Goal: Information Seeking & Learning: Check status

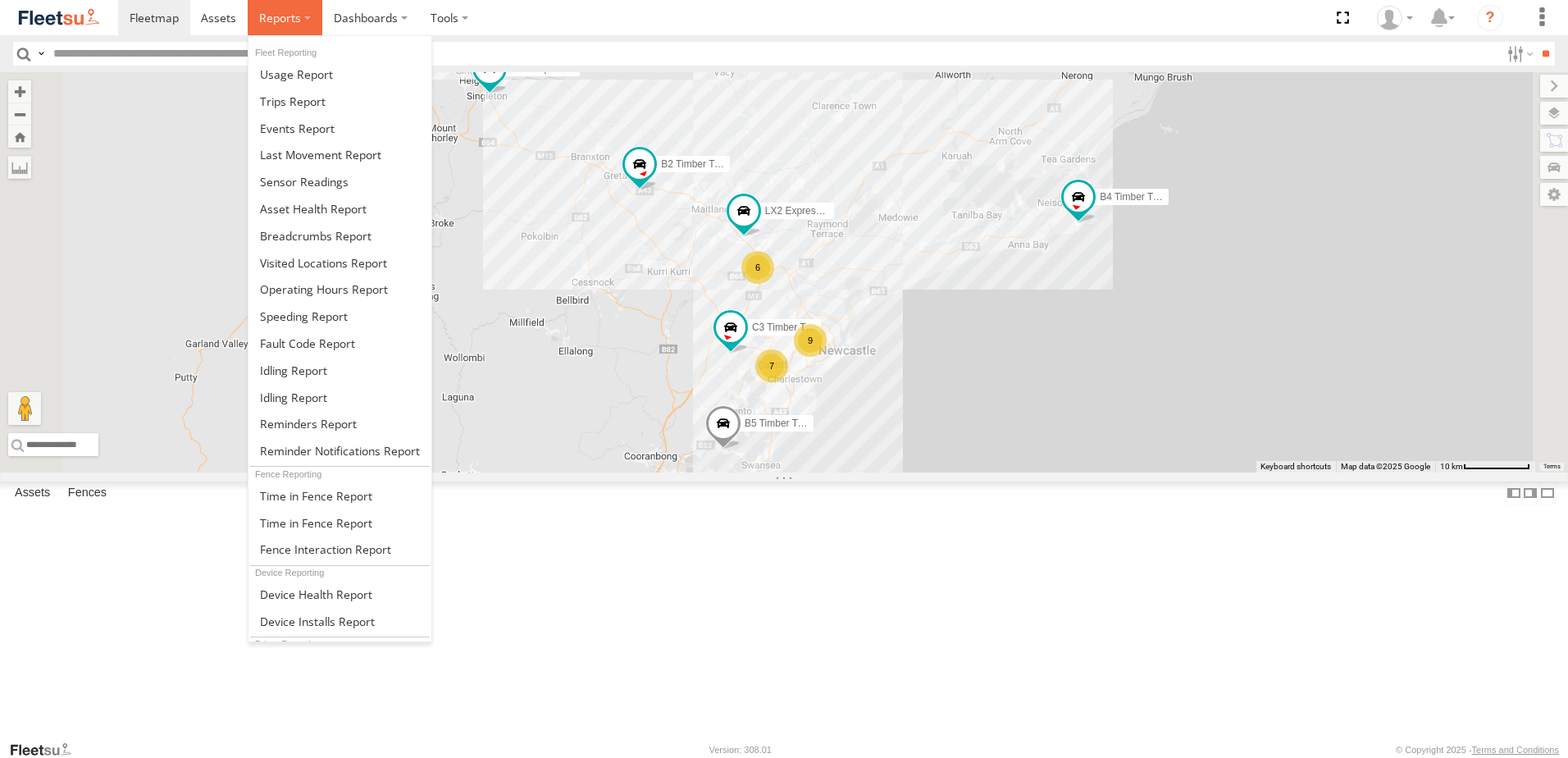
click at [296, 13] on span at bounding box center [280, 17] width 42 height 16
click at [317, 231] on span at bounding box center [316, 236] width 112 height 16
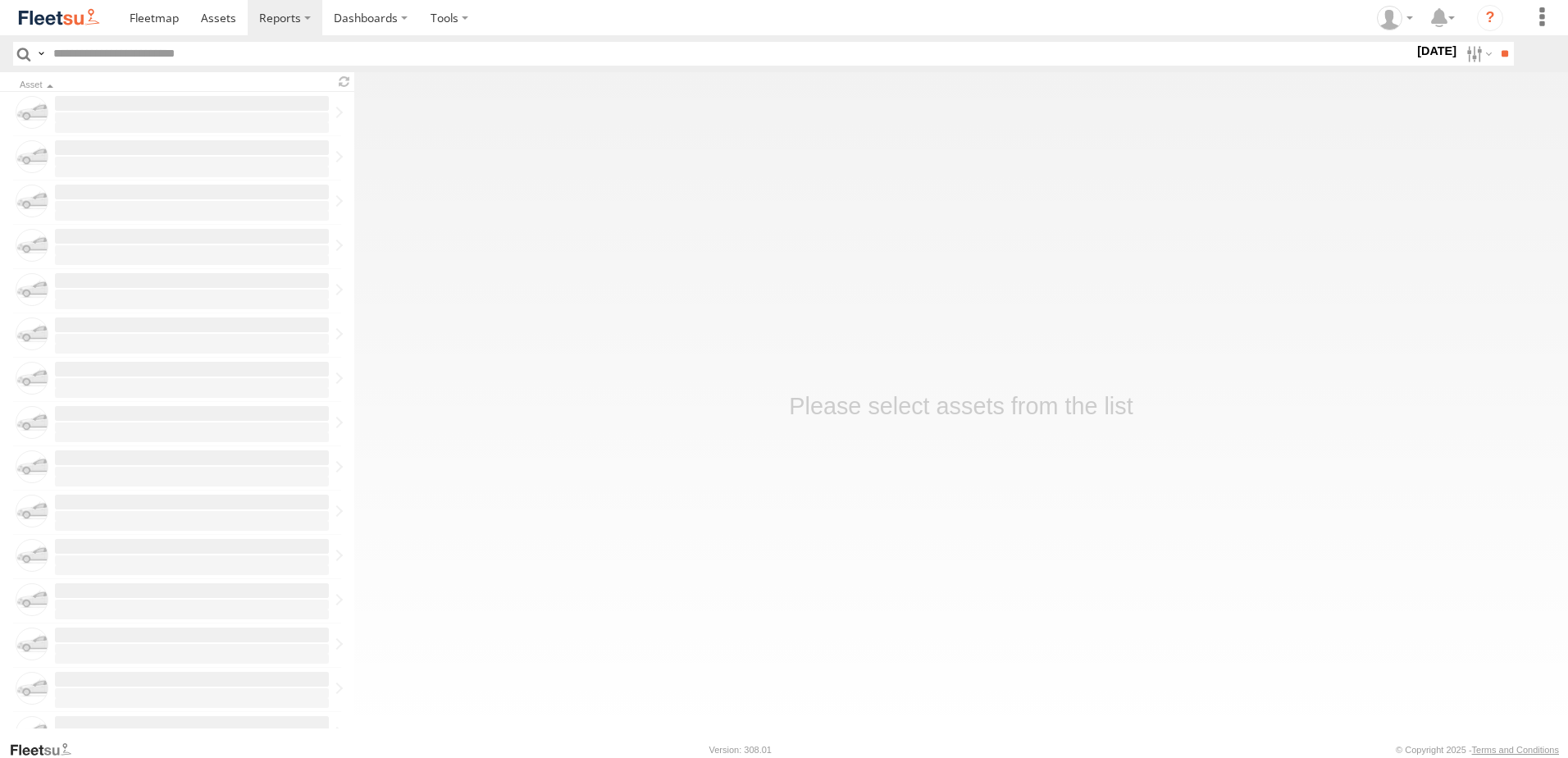
click at [1414, 53] on label "30 Sep 25" at bounding box center [1437, 51] width 46 height 18
click at [0, 0] on label at bounding box center [0, 0] width 0 height 0
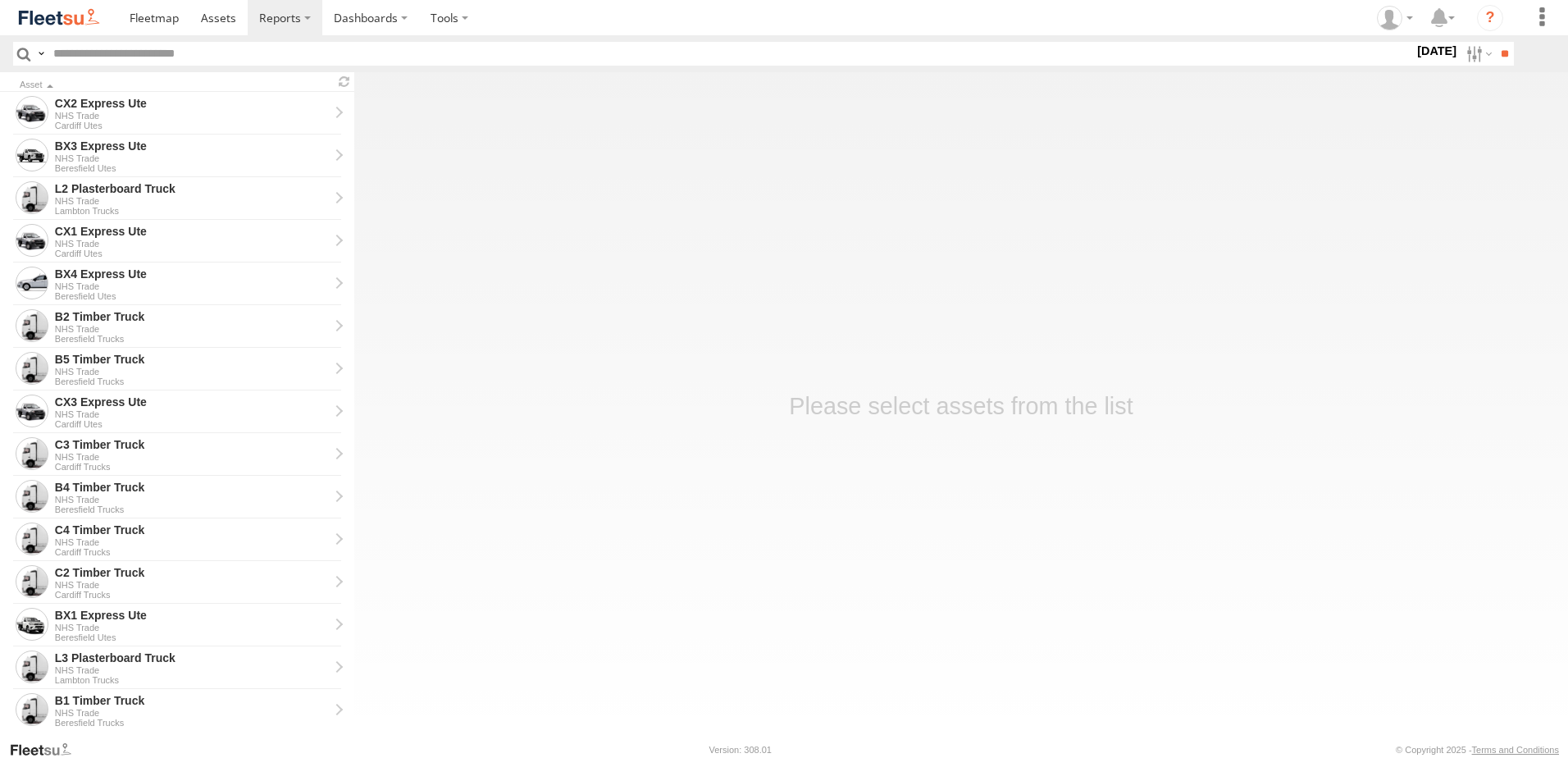
click at [0, 0] on span "NHS_Beresfield" at bounding box center [0, 0] width 0 height 0
click at [0, 0] on span "NHS_Cardiff" at bounding box center [0, 0] width 0 height 0
click at [0, 0] on span "NHS_Lambton" at bounding box center [0, 0] width 0 height 0
click at [1499, 51] on input "**" at bounding box center [1505, 53] width 19 height 24
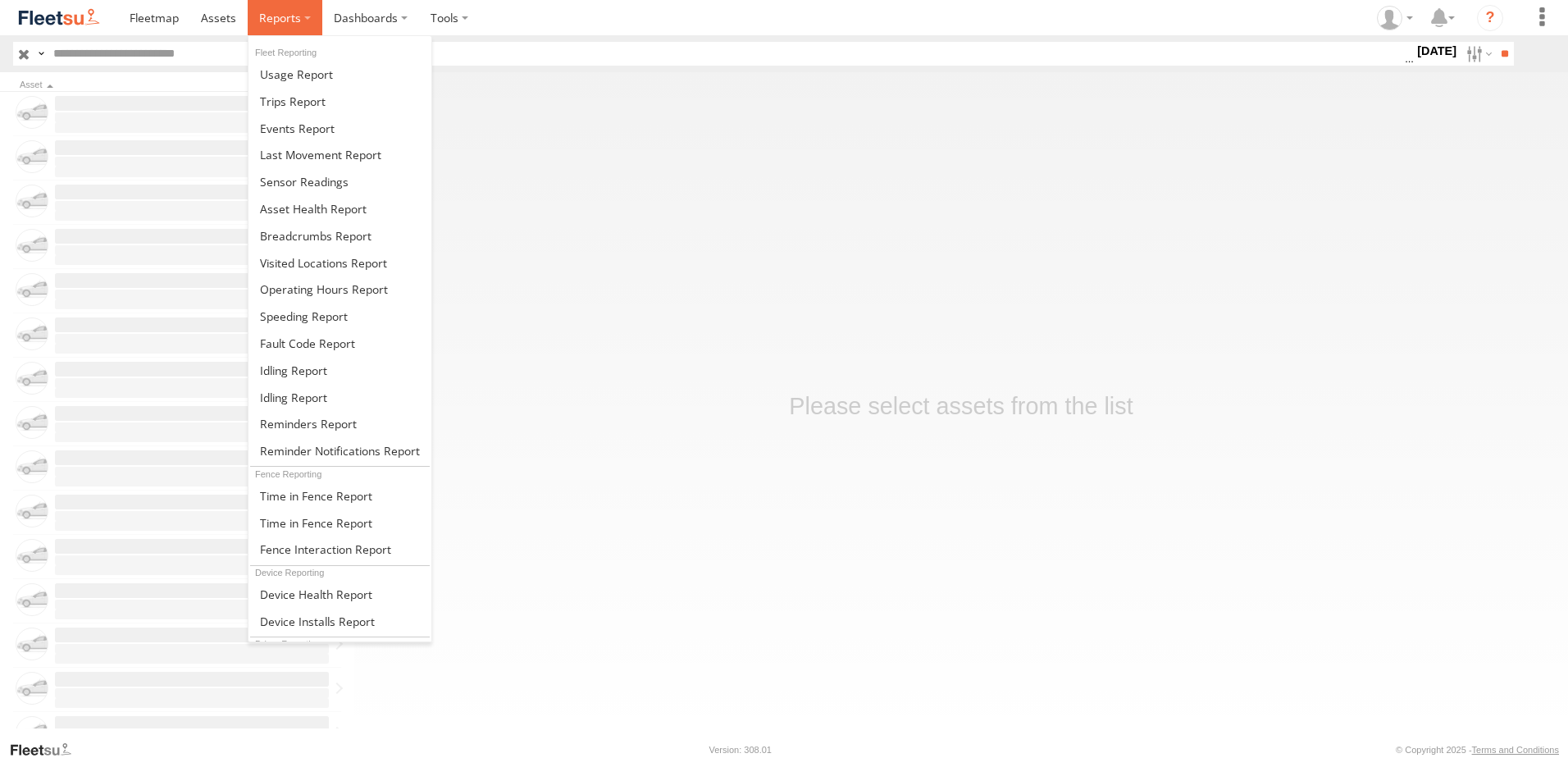
click at [292, 17] on span at bounding box center [280, 17] width 42 height 16
click at [297, 519] on span at bounding box center [316, 523] width 113 height 16
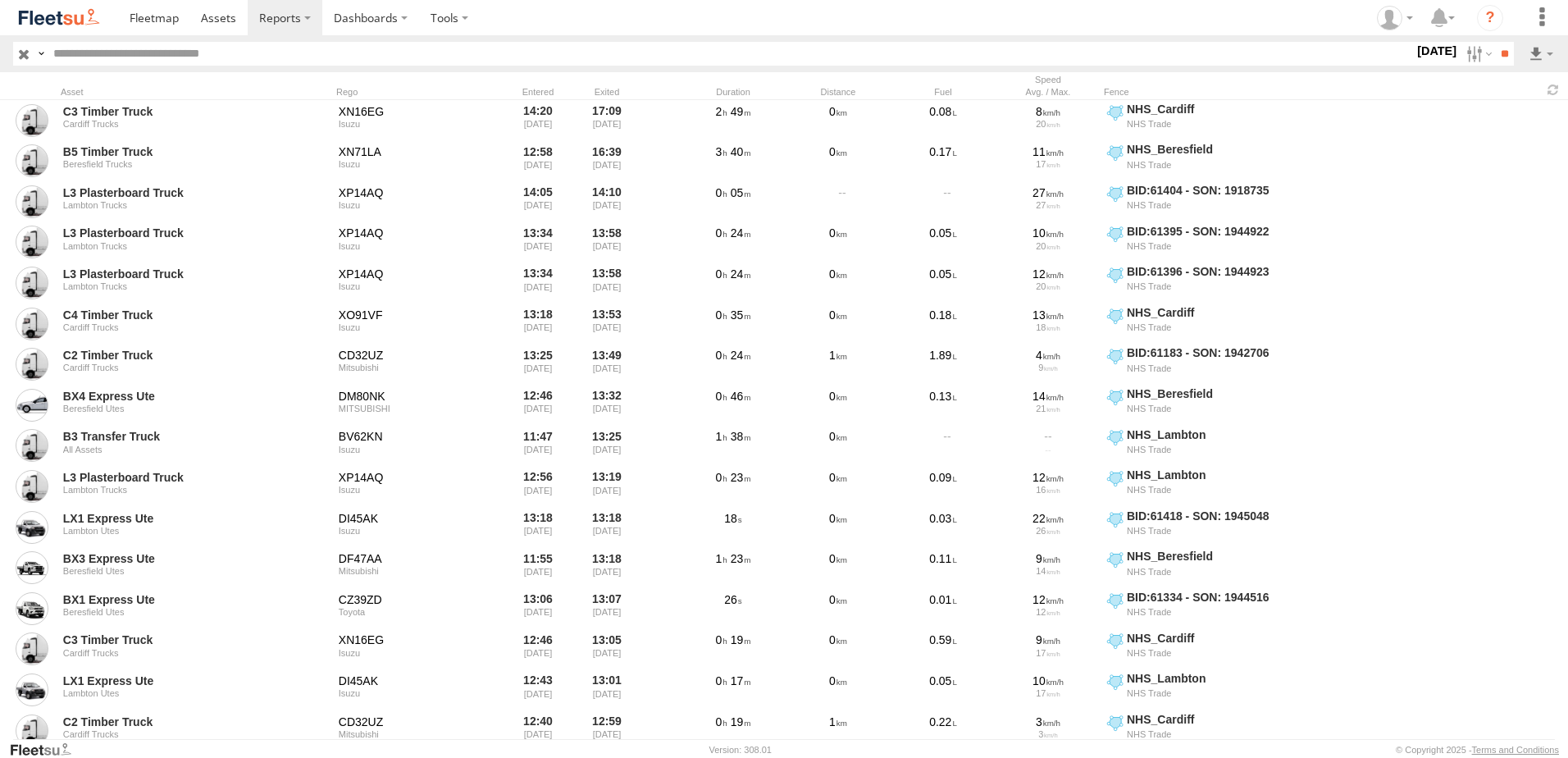
click at [1414, 51] on label "26 Sep 25" at bounding box center [1437, 51] width 46 height 18
click at [0, 0] on label at bounding box center [0, 0] width 0 height 0
click at [0, 0] on span "NHS_Beresfield" at bounding box center [0, 0] width 0 height 0
click at [0, 0] on span "NHS_Cardiff" at bounding box center [0, 0] width 0 height 0
click at [0, 0] on span "NHS_Lambton" at bounding box center [0, 0] width 0 height 0
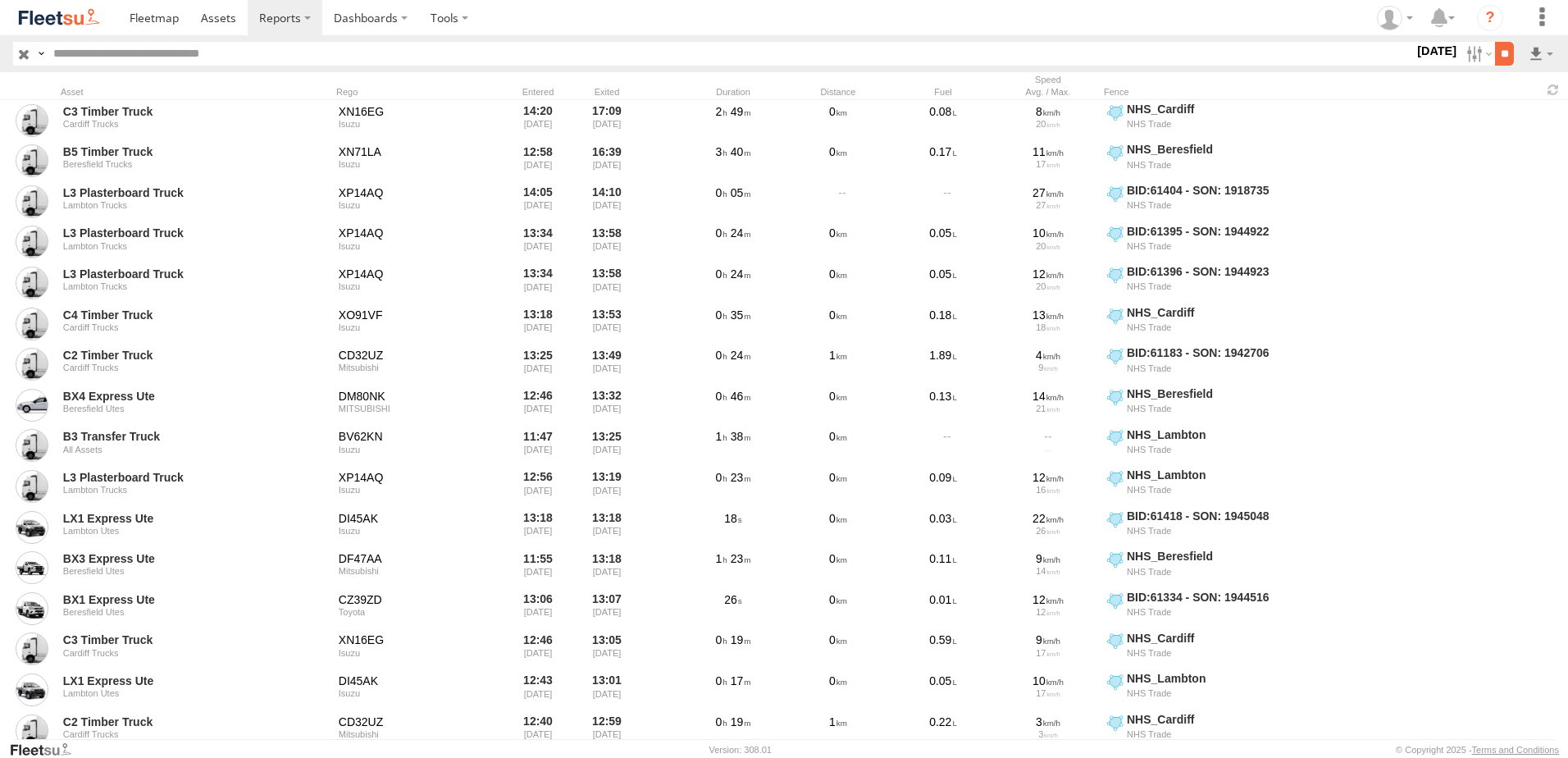
click at [1502, 46] on input "**" at bounding box center [1505, 53] width 19 height 24
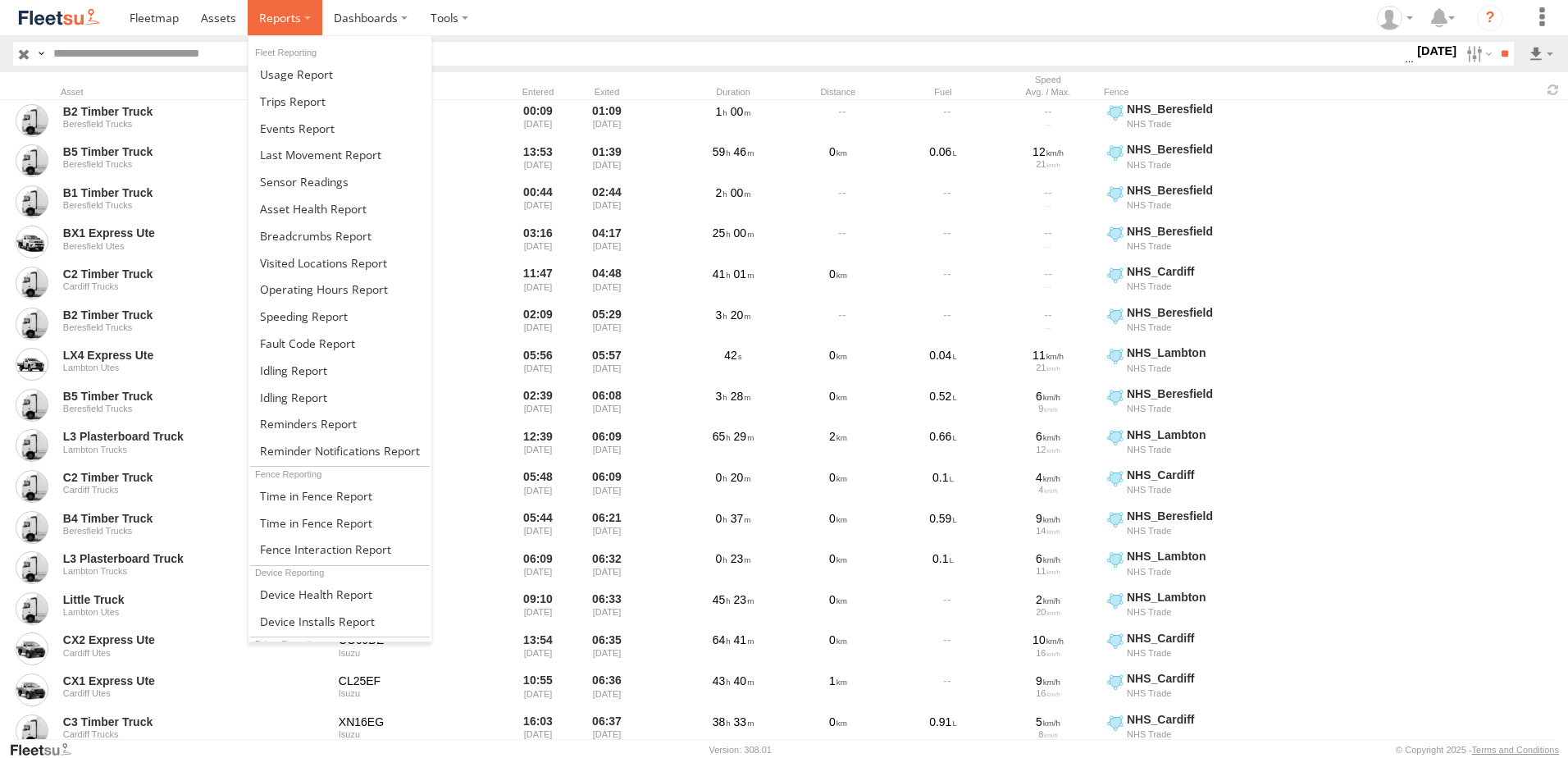
click at [286, 17] on span at bounding box center [280, 17] width 42 height 16
click at [297, 238] on span at bounding box center [316, 236] width 112 height 16
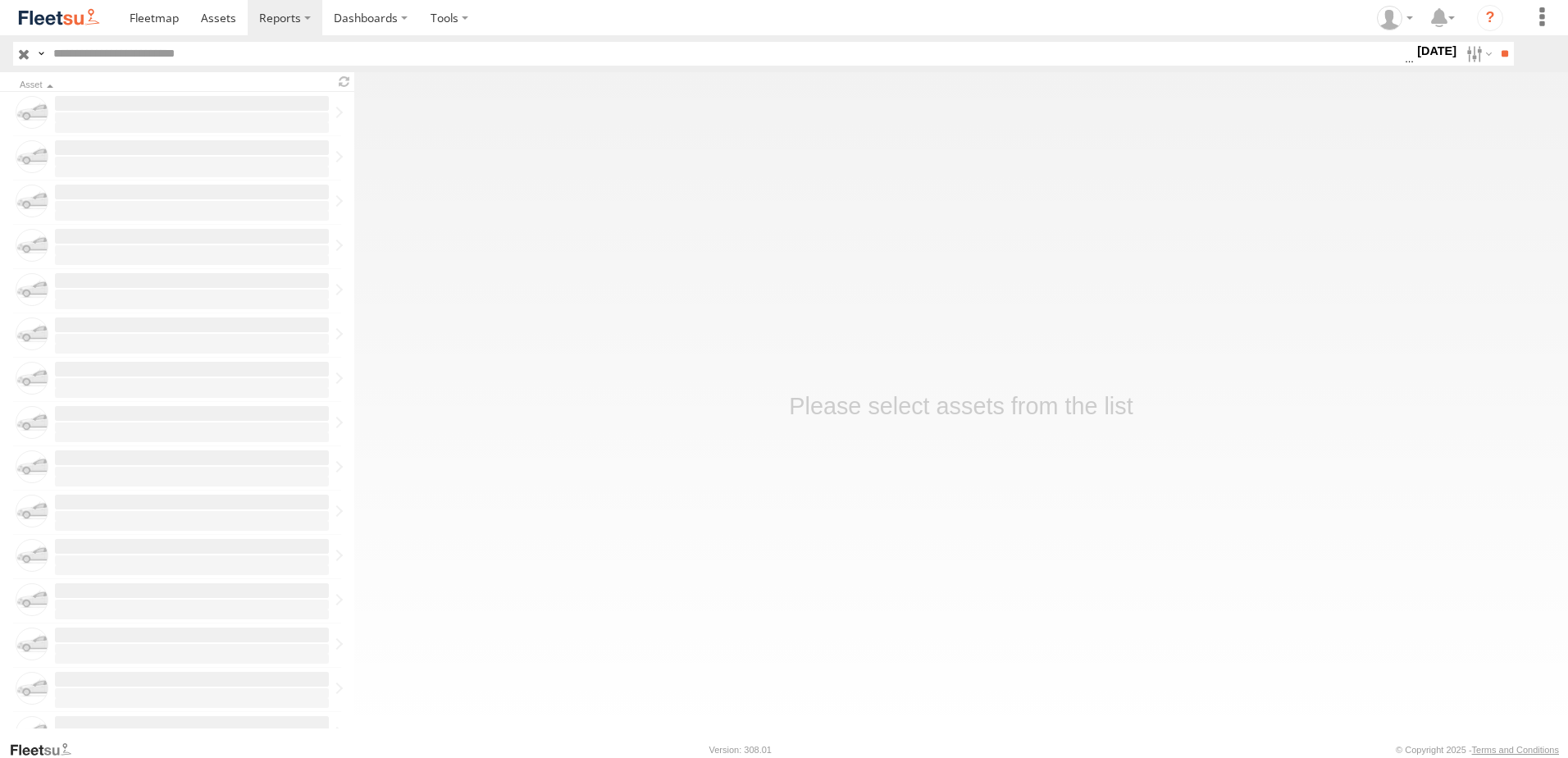
click at [1433, 49] on label "22 Sep 25" at bounding box center [1437, 51] width 46 height 18
click at [0, 0] on label at bounding box center [0, 0] width 0 height 0
click at [1501, 49] on input "**" at bounding box center [1505, 53] width 19 height 24
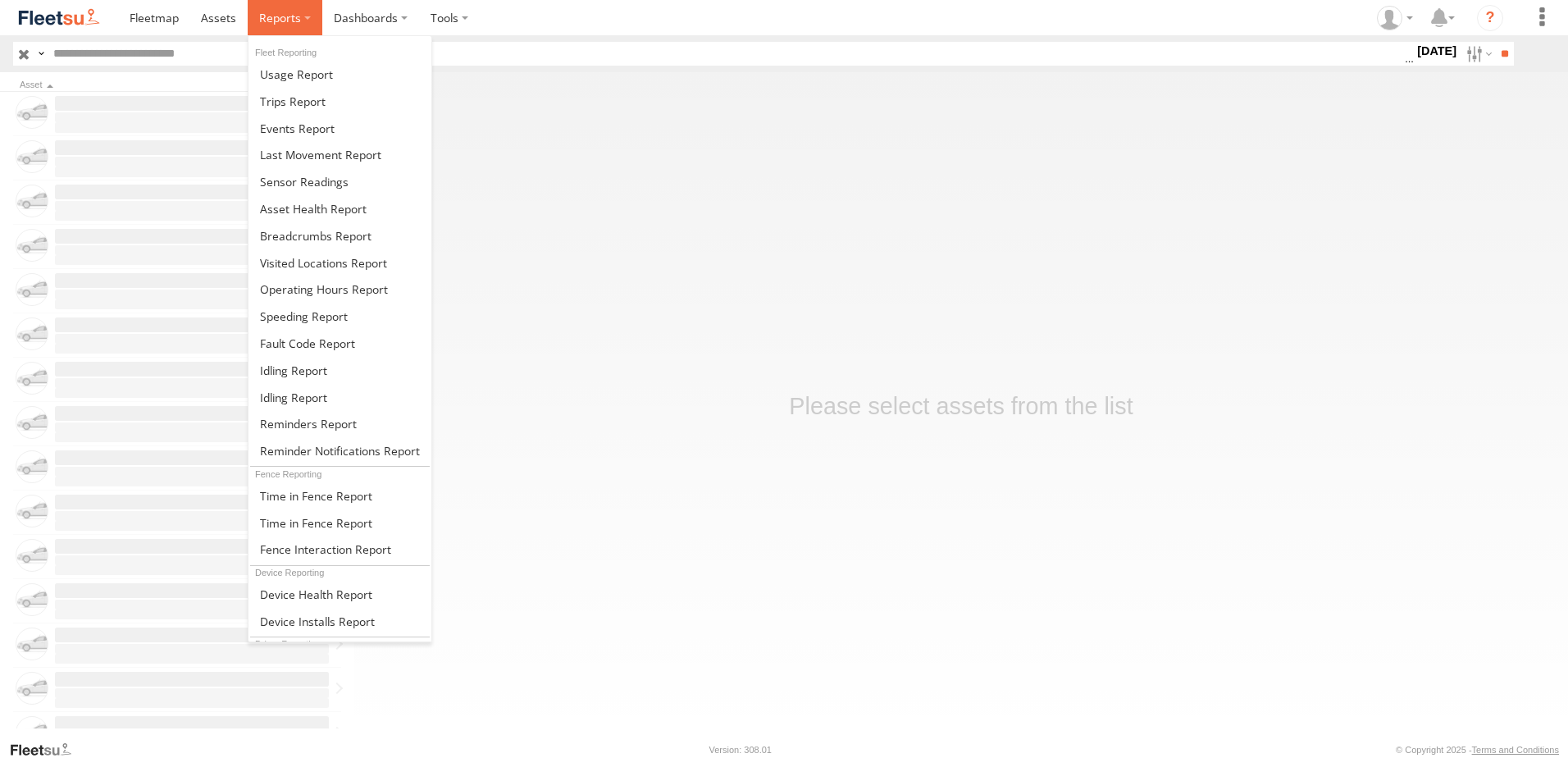
click at [300, 19] on label at bounding box center [284, 17] width 74 height 35
click at [291, 370] on span at bounding box center [293, 371] width 67 height 16
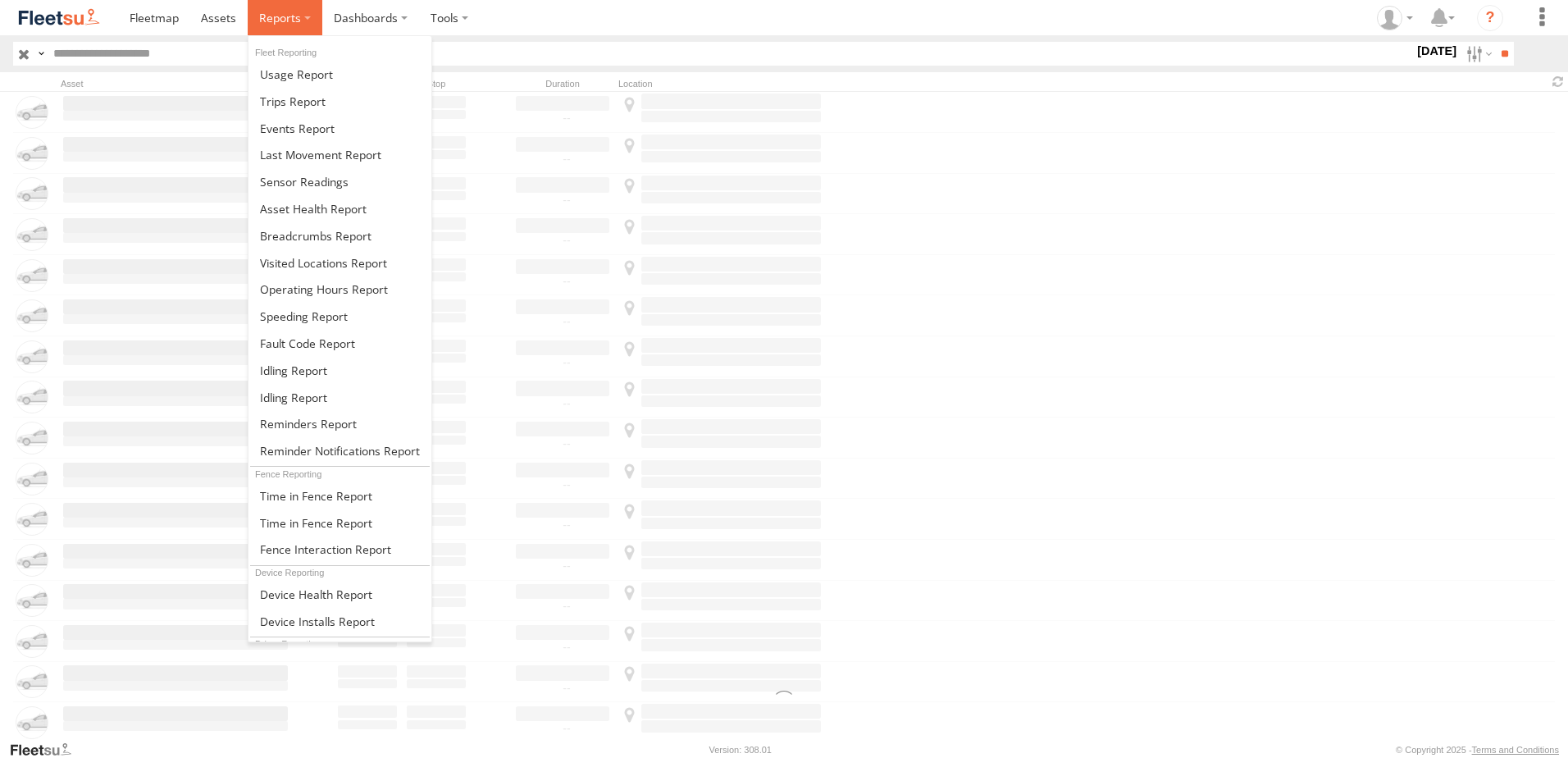
click at [281, 18] on span at bounding box center [280, 17] width 42 height 16
click at [285, 228] on span at bounding box center [316, 236] width 112 height 16
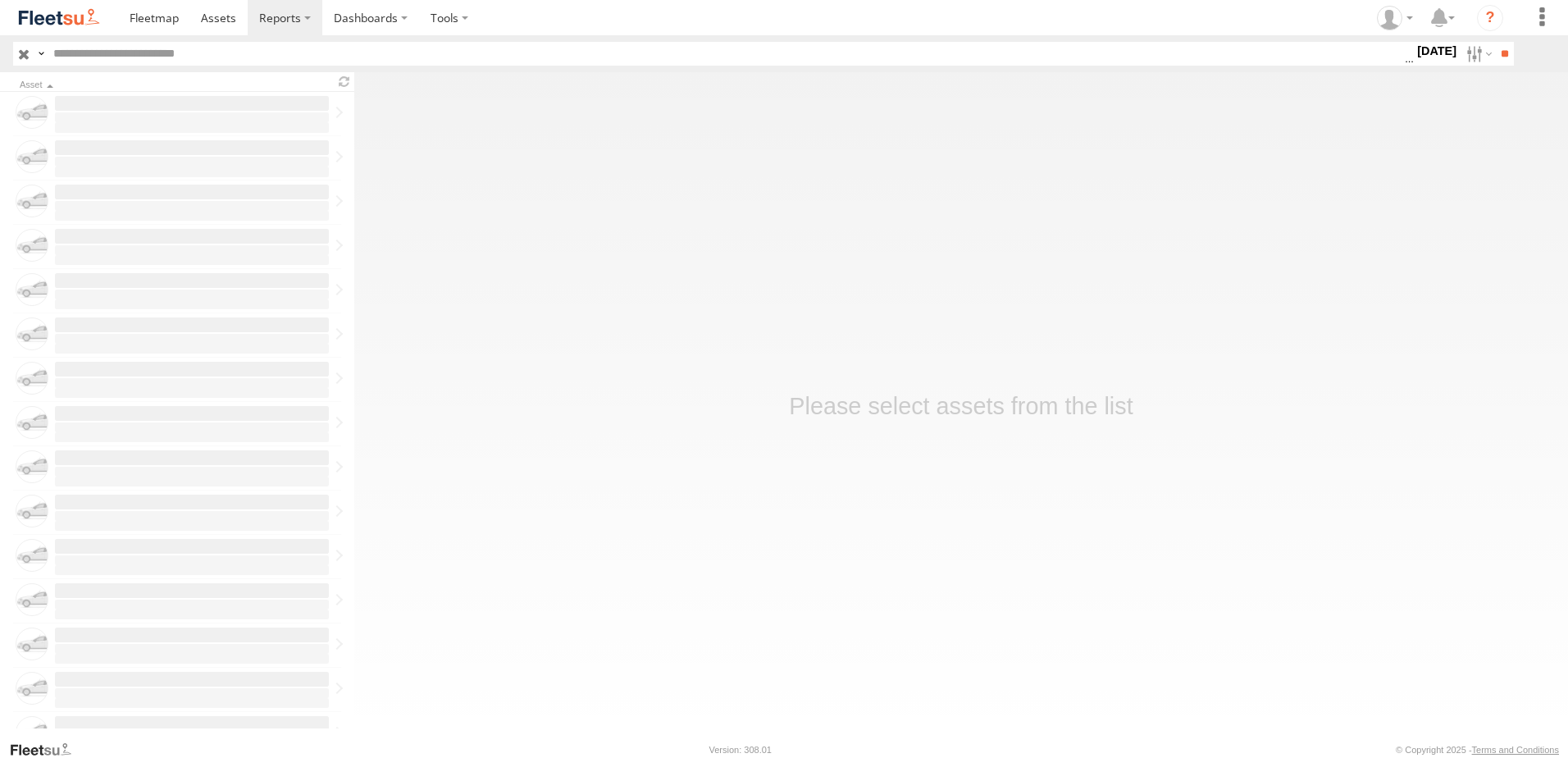
click at [0, 0] on span at bounding box center [0, 0] width 0 height 0
drag, startPoint x: 1477, startPoint y: 205, endPoint x: 1255, endPoint y: 154, distance: 227.8
click at [0, 0] on label at bounding box center [0, 0] width 0 height 0
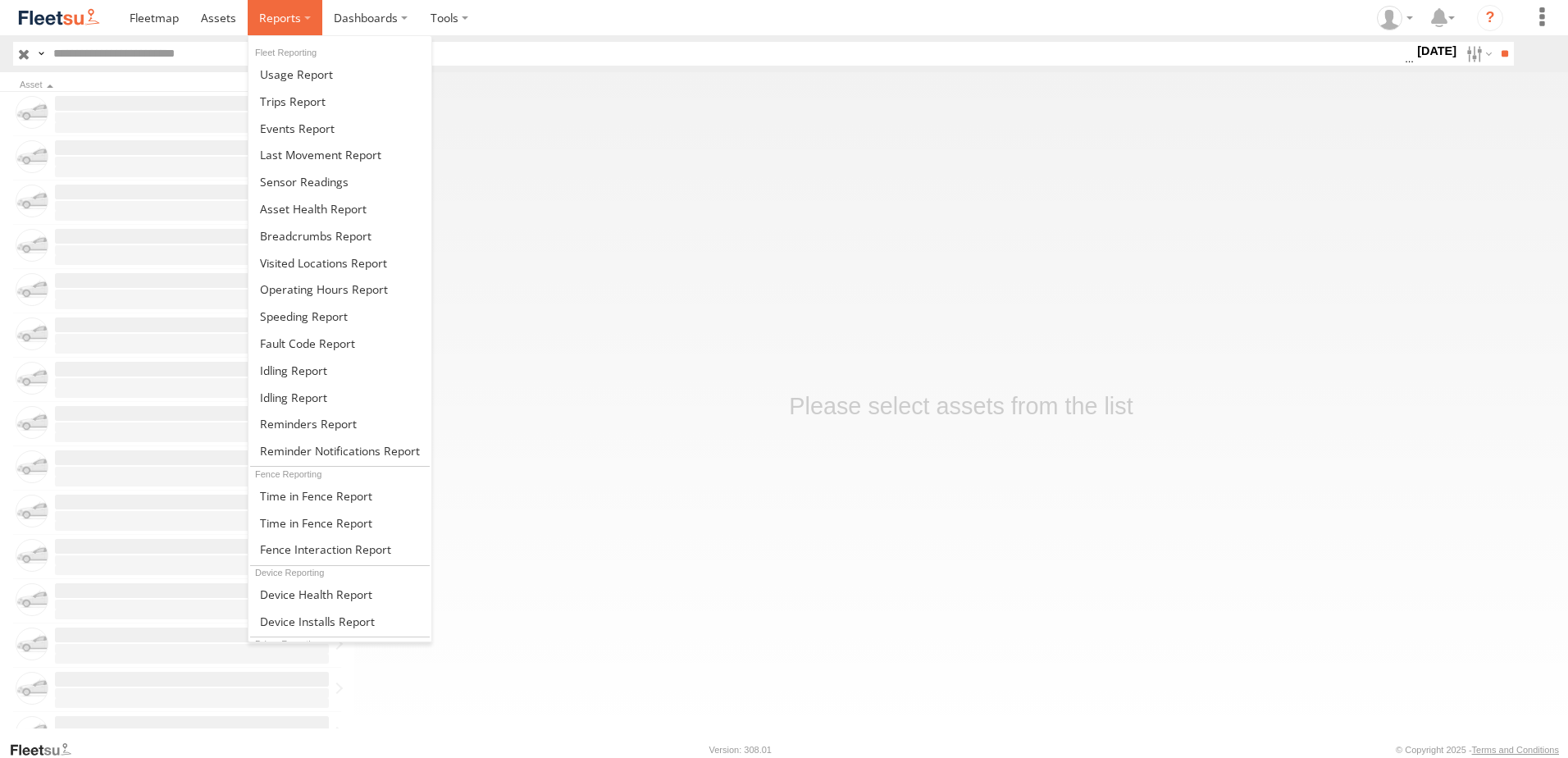
click at [271, 14] on span at bounding box center [280, 17] width 42 height 16
click at [311, 518] on span at bounding box center [316, 523] width 113 height 16
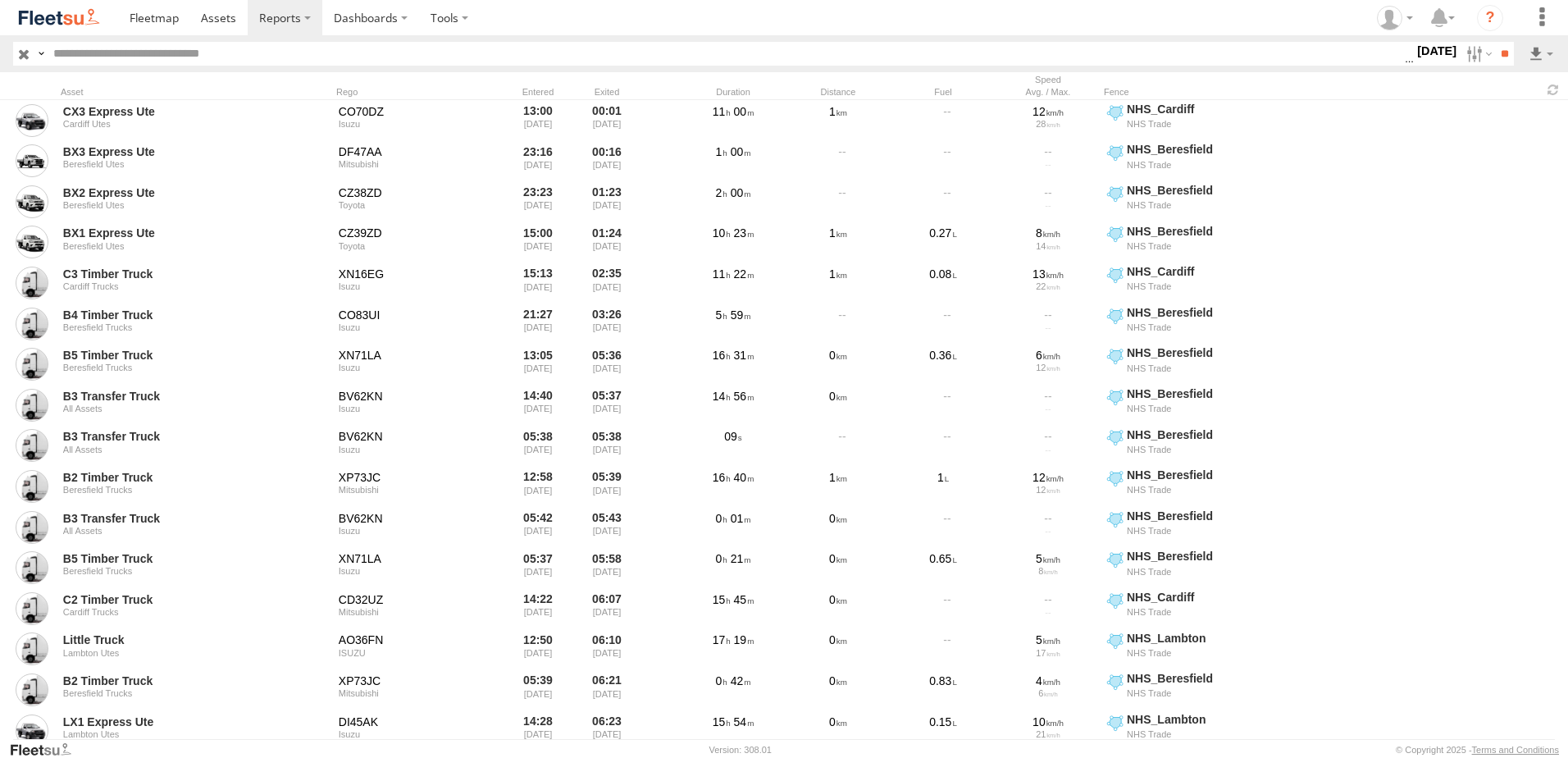
click at [1421, 51] on label "26 Sep 25" at bounding box center [1437, 51] width 46 height 18
click at [0, 0] on label at bounding box center [0, 0] width 0 height 0
click at [1496, 45] on input "**" at bounding box center [1505, 53] width 19 height 24
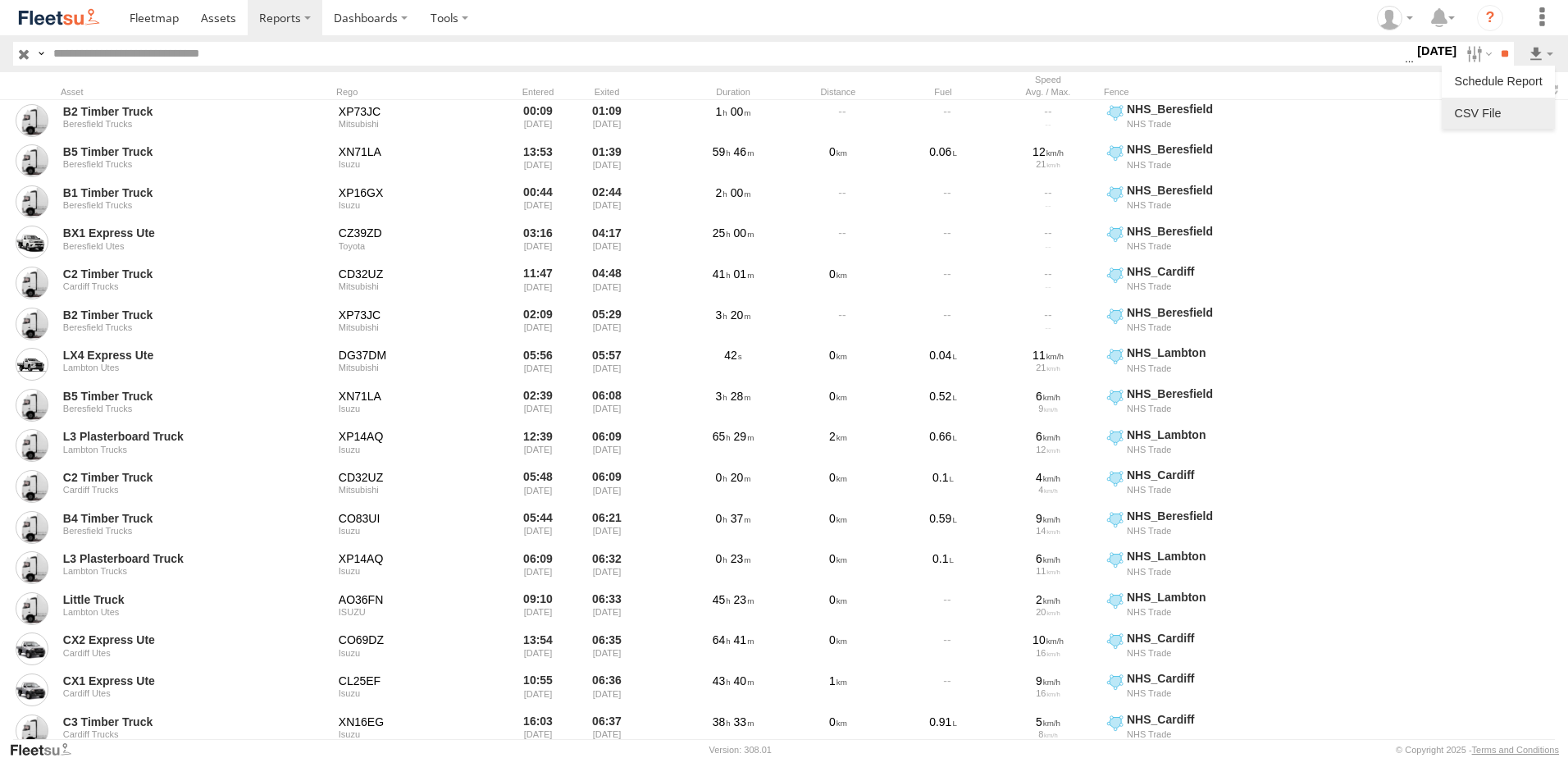
click at [1481, 113] on link at bounding box center [1498, 113] width 100 height 24
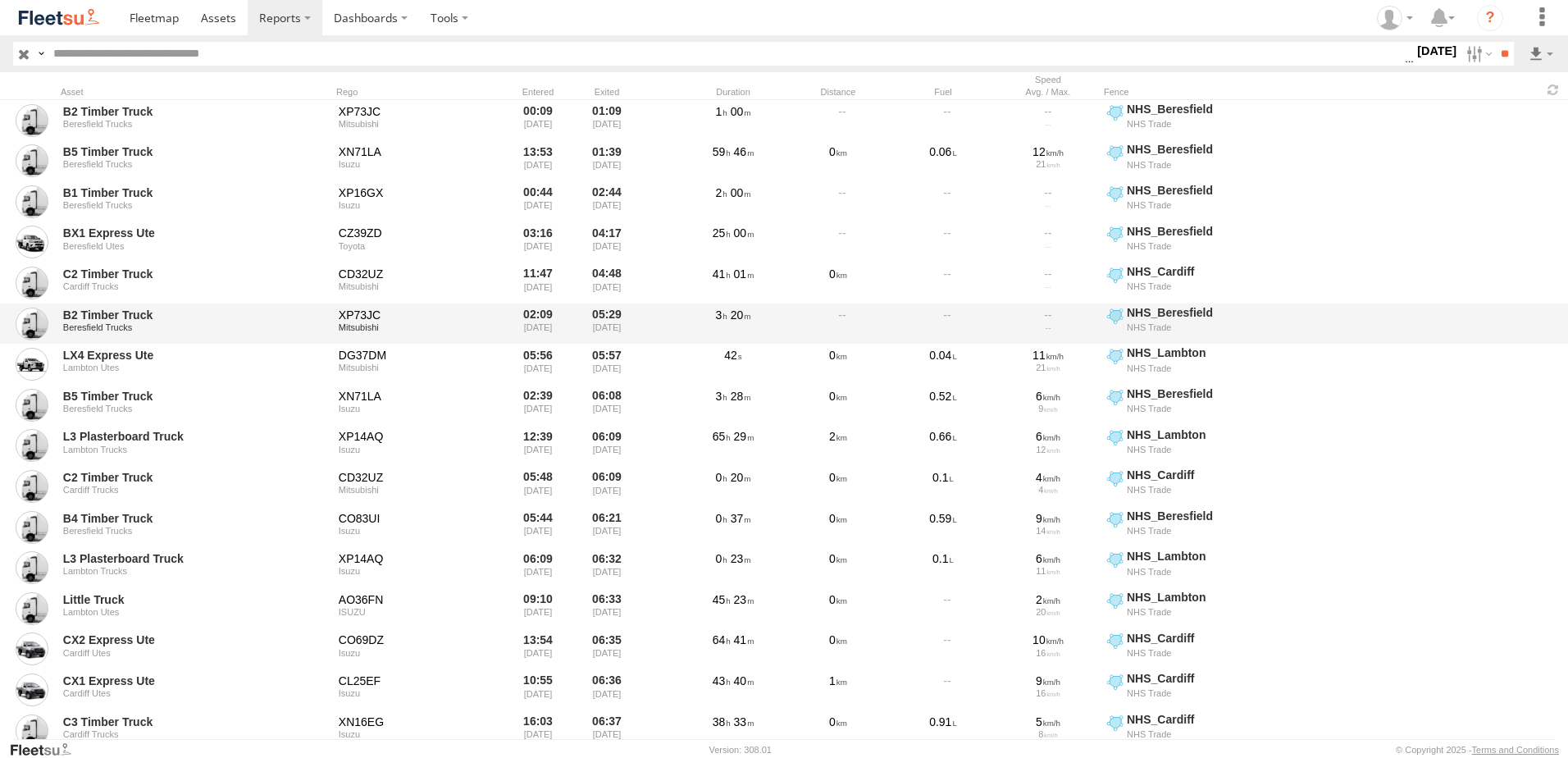
click at [1467, 340] on div "B2 Timber Truck Beresfield Trucks XP73JC Mitsubishi 02:09 22/09/2025 05:29 22/0…" at bounding box center [784, 323] width 1568 height 41
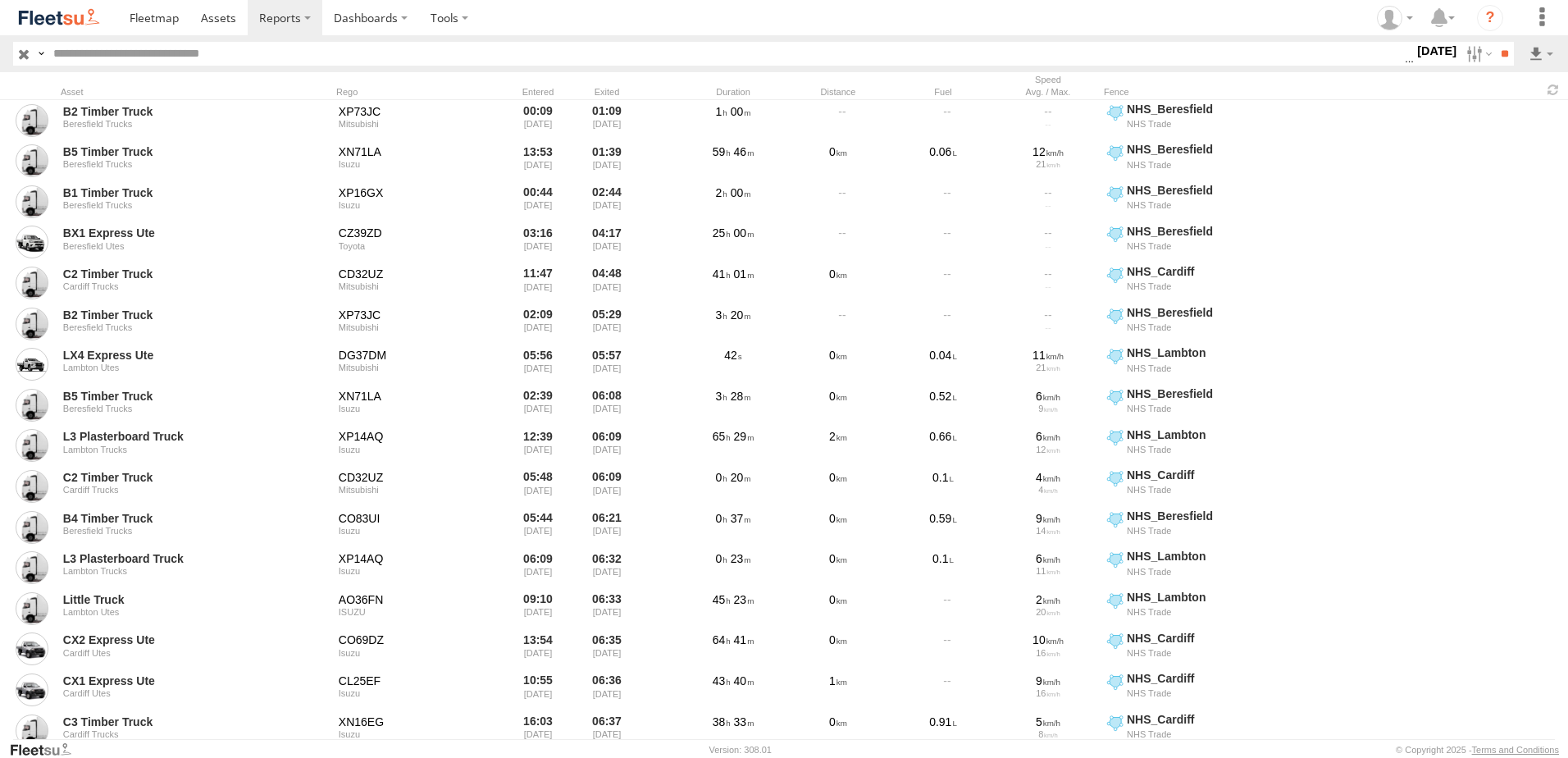
click at [1418, 46] on label "22 Sep 25" at bounding box center [1437, 51] width 46 height 18
click at [0, 0] on label at bounding box center [0, 0] width 0 height 0
click at [1502, 49] on input "**" at bounding box center [1505, 53] width 19 height 24
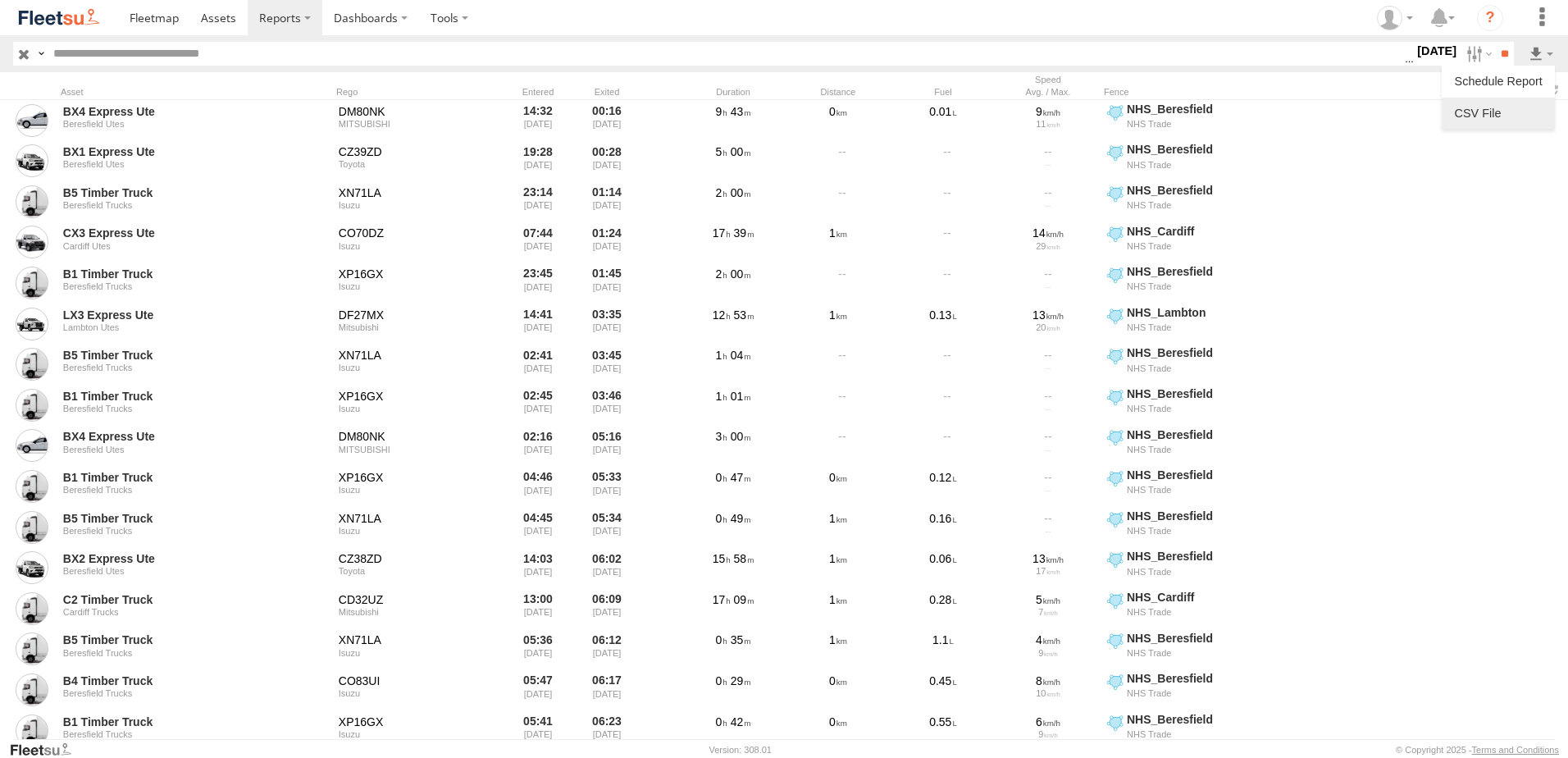
click at [1474, 113] on link at bounding box center [1498, 113] width 100 height 24
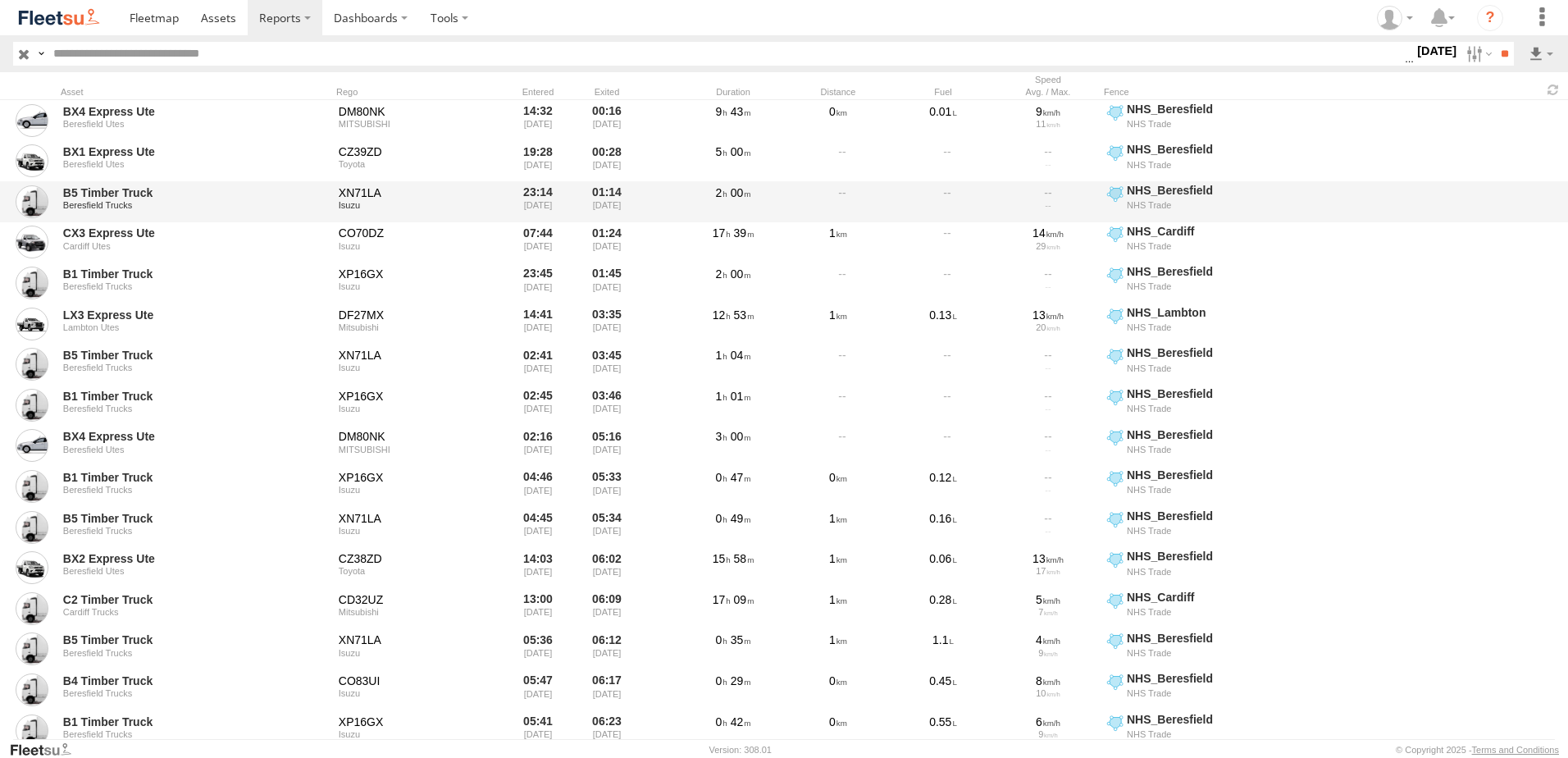
drag, startPoint x: 1488, startPoint y: 323, endPoint x: 1488, endPoint y: 212, distance: 111.0
click at [1489, 320] on div "LX3 Express Ute Lambton Utes DF27MX Mitsubishi 14:41 22/09/2025 03:35 23/09/202…" at bounding box center [784, 323] width 1568 height 41
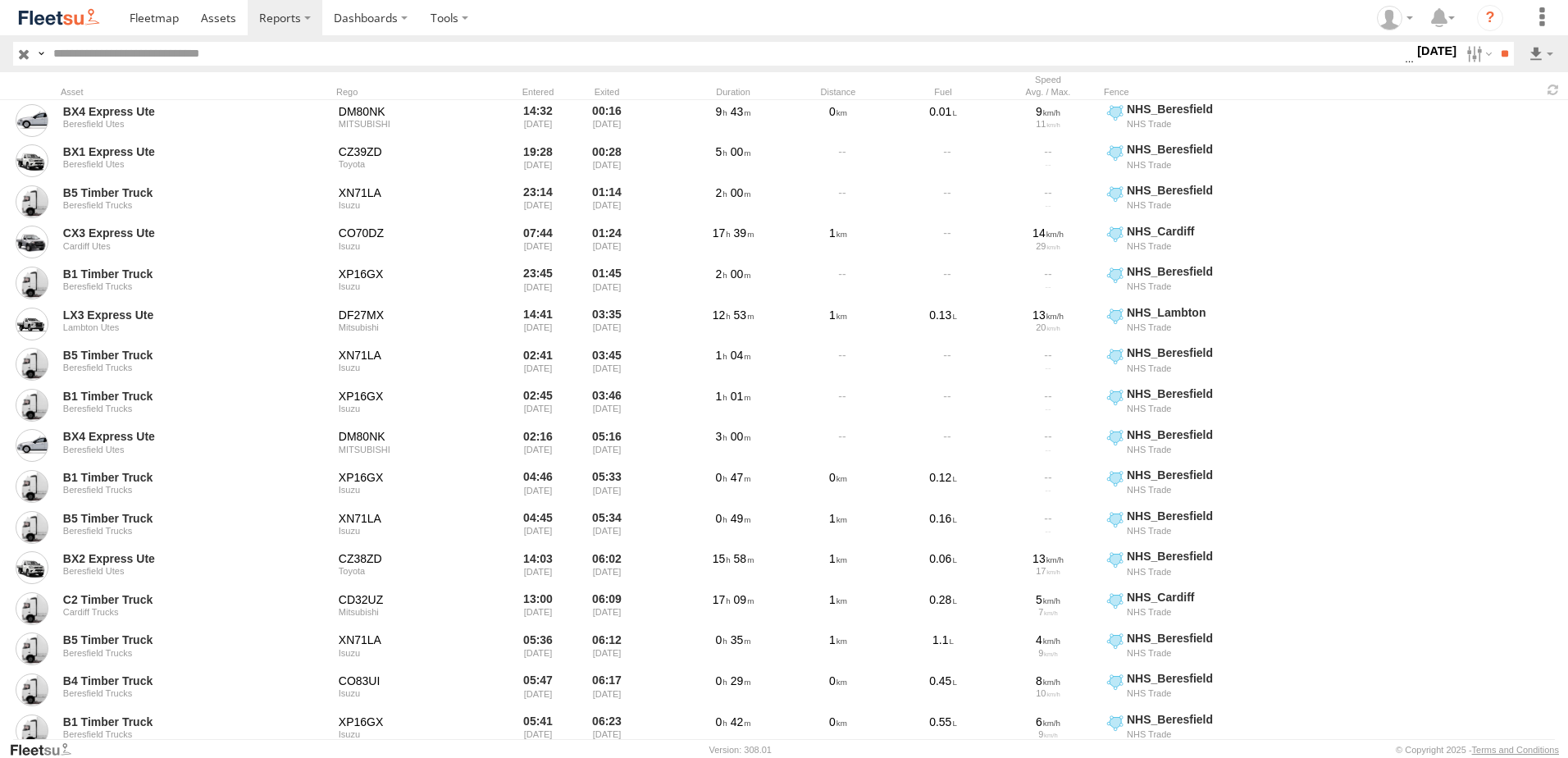
click at [1414, 51] on label "23 Sep 25" at bounding box center [1437, 51] width 46 height 18
click at [0, 0] on label at bounding box center [0, 0] width 0 height 0
click at [1502, 51] on input "**" at bounding box center [1505, 53] width 19 height 24
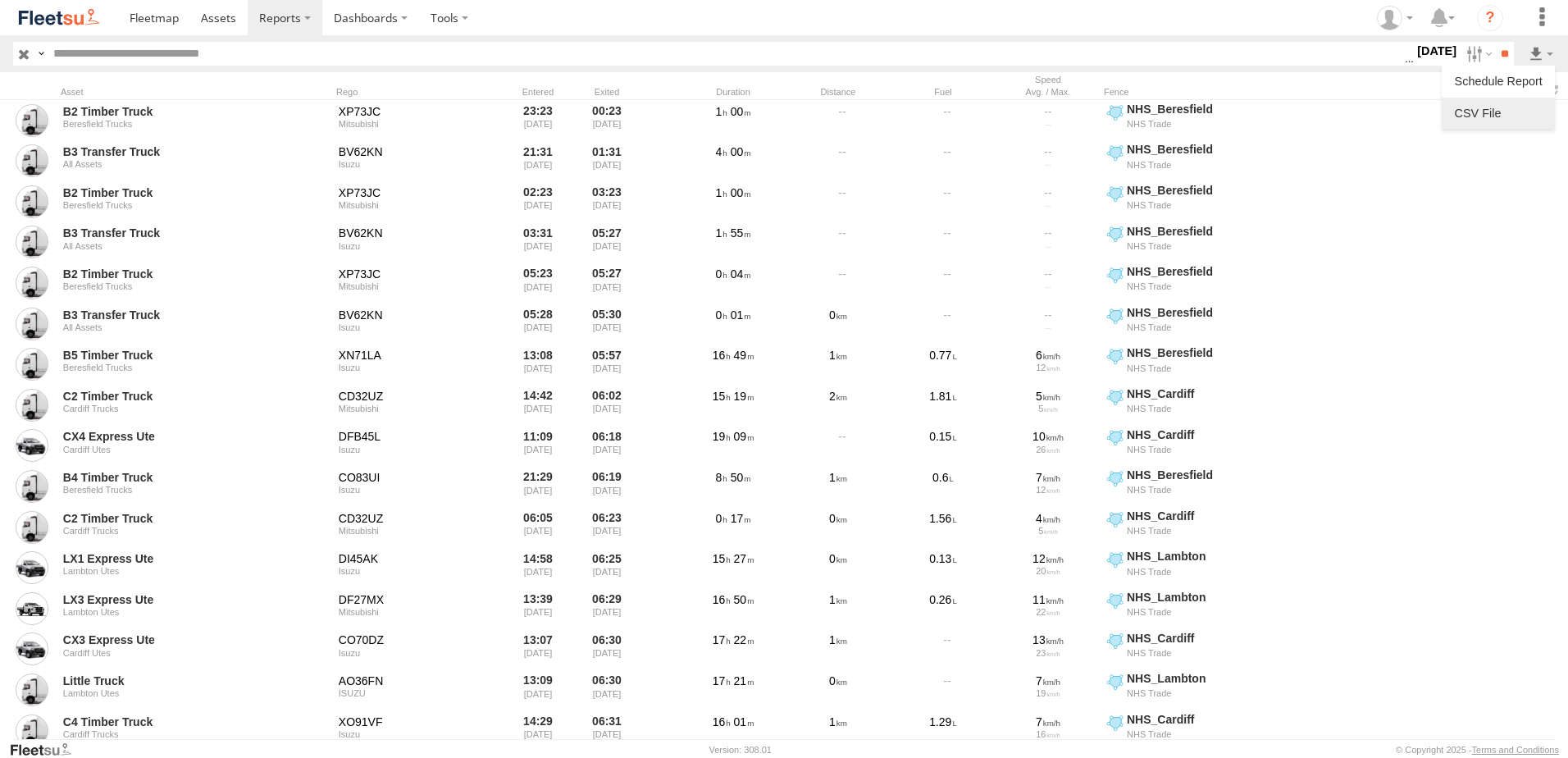
click at [1480, 107] on link at bounding box center [1498, 113] width 100 height 24
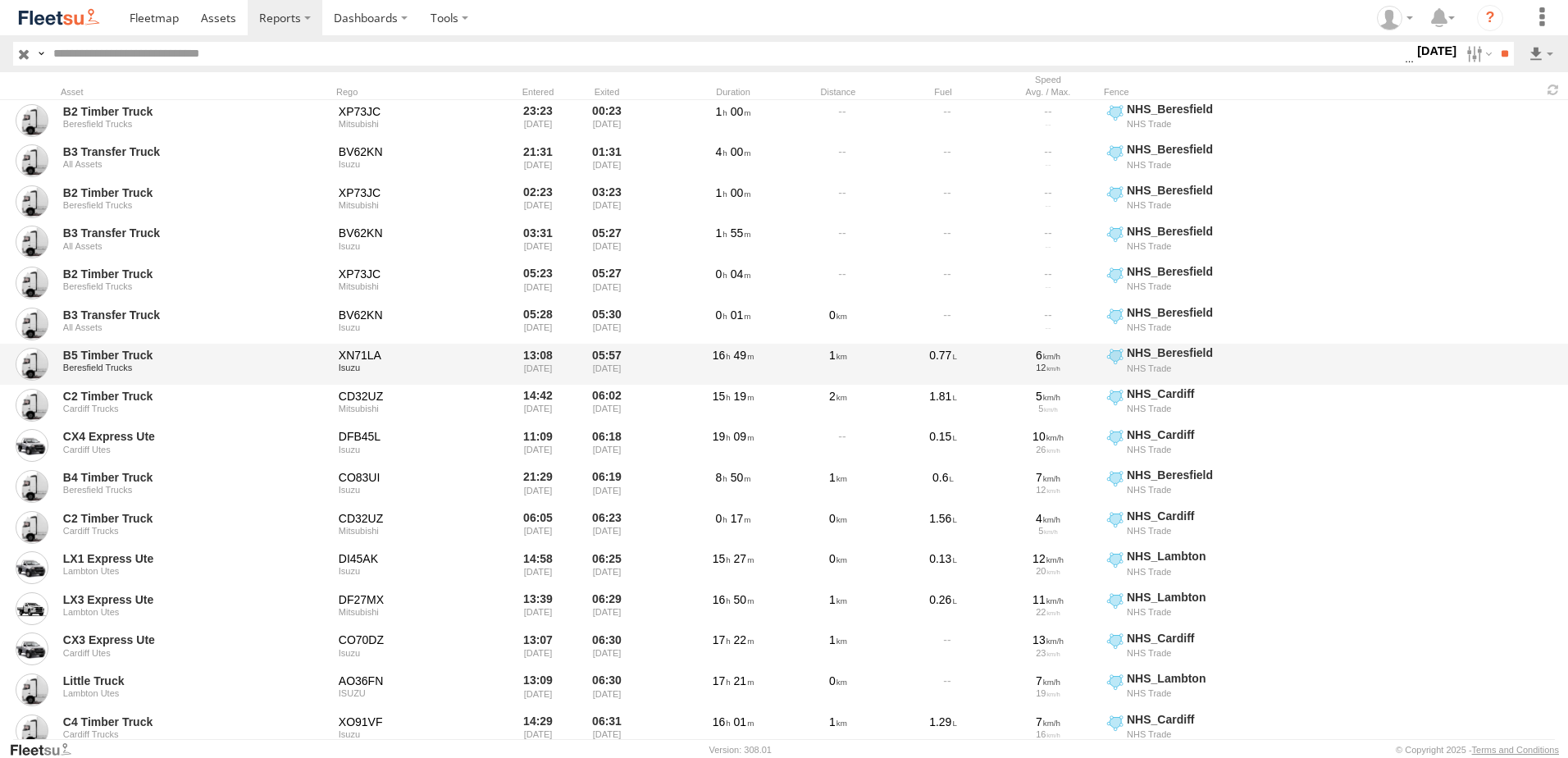
drag, startPoint x: 1455, startPoint y: 478, endPoint x: 1425, endPoint y: 357, distance: 124.7
click at [1457, 474] on div "B4 Timber Truck Beresfield Trucks CO83UI Isuzu 21:29 23/09/2025 06:19 24/09/202…" at bounding box center [784, 486] width 1568 height 41
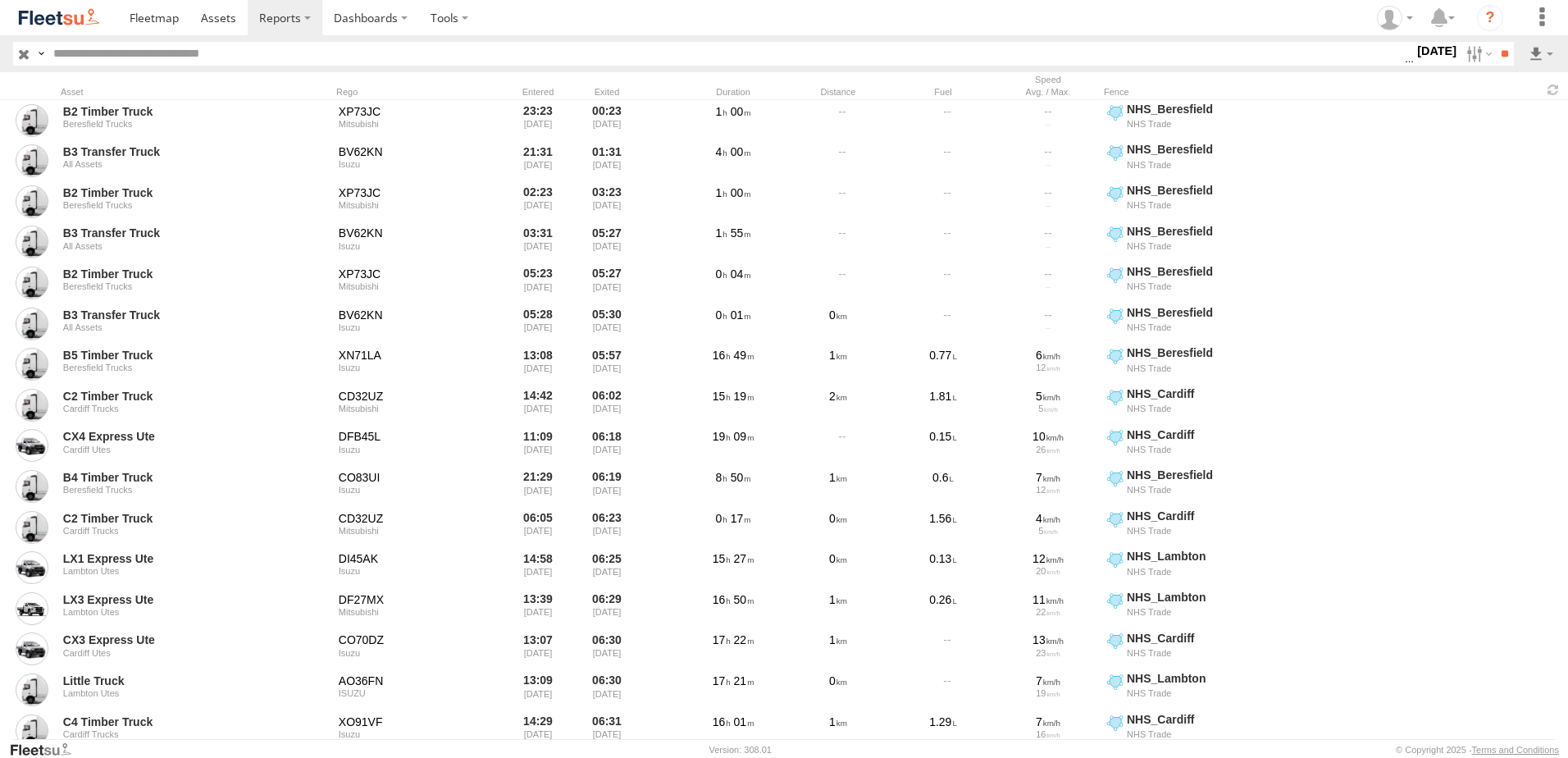
click at [1434, 52] on label "24 Sep 25" at bounding box center [1437, 51] width 46 height 18
click at [0, 0] on label at bounding box center [0, 0] width 0 height 0
click at [1497, 51] on input "**" at bounding box center [1505, 53] width 19 height 24
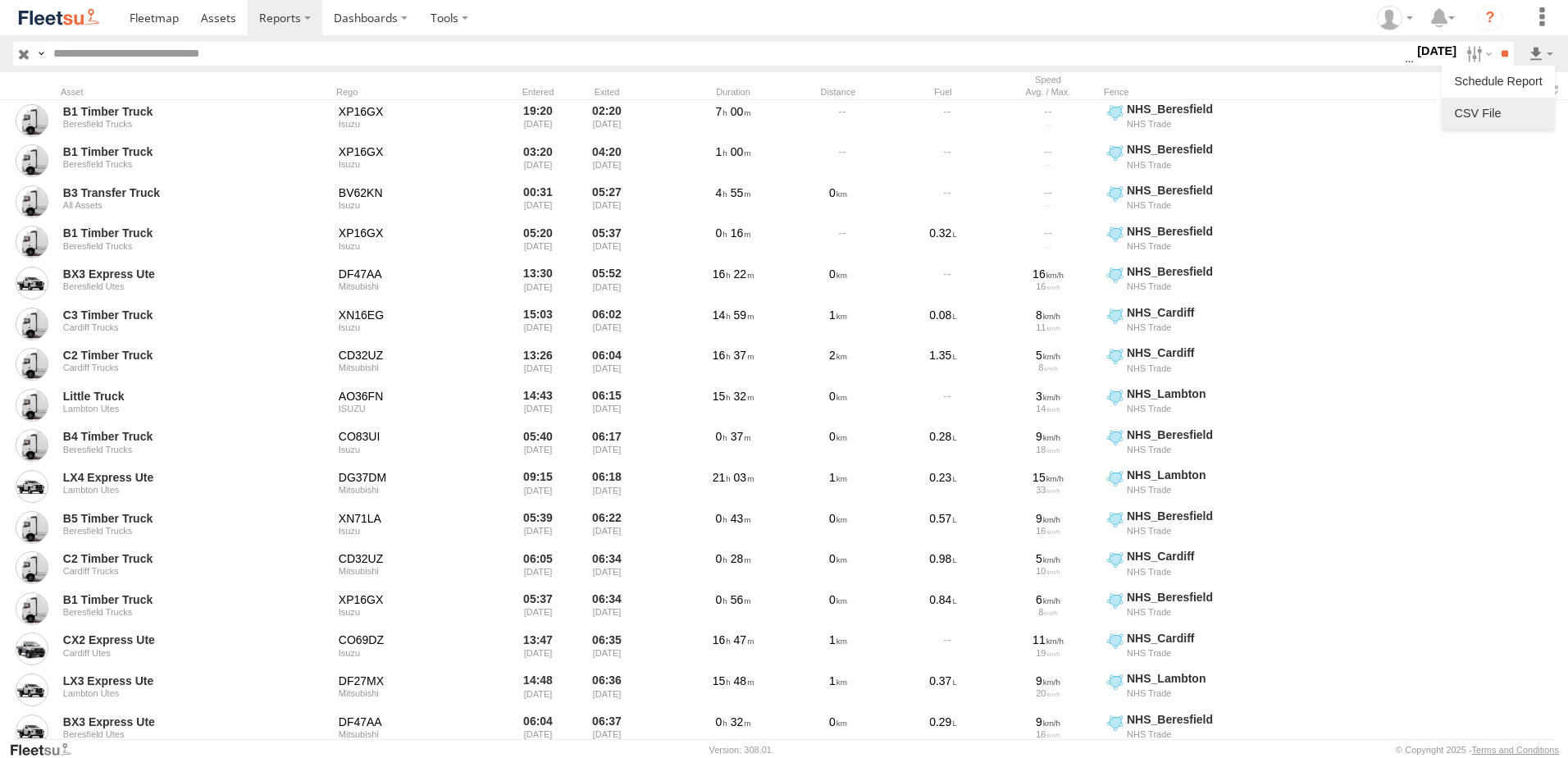
click at [1483, 108] on link at bounding box center [1498, 113] width 100 height 24
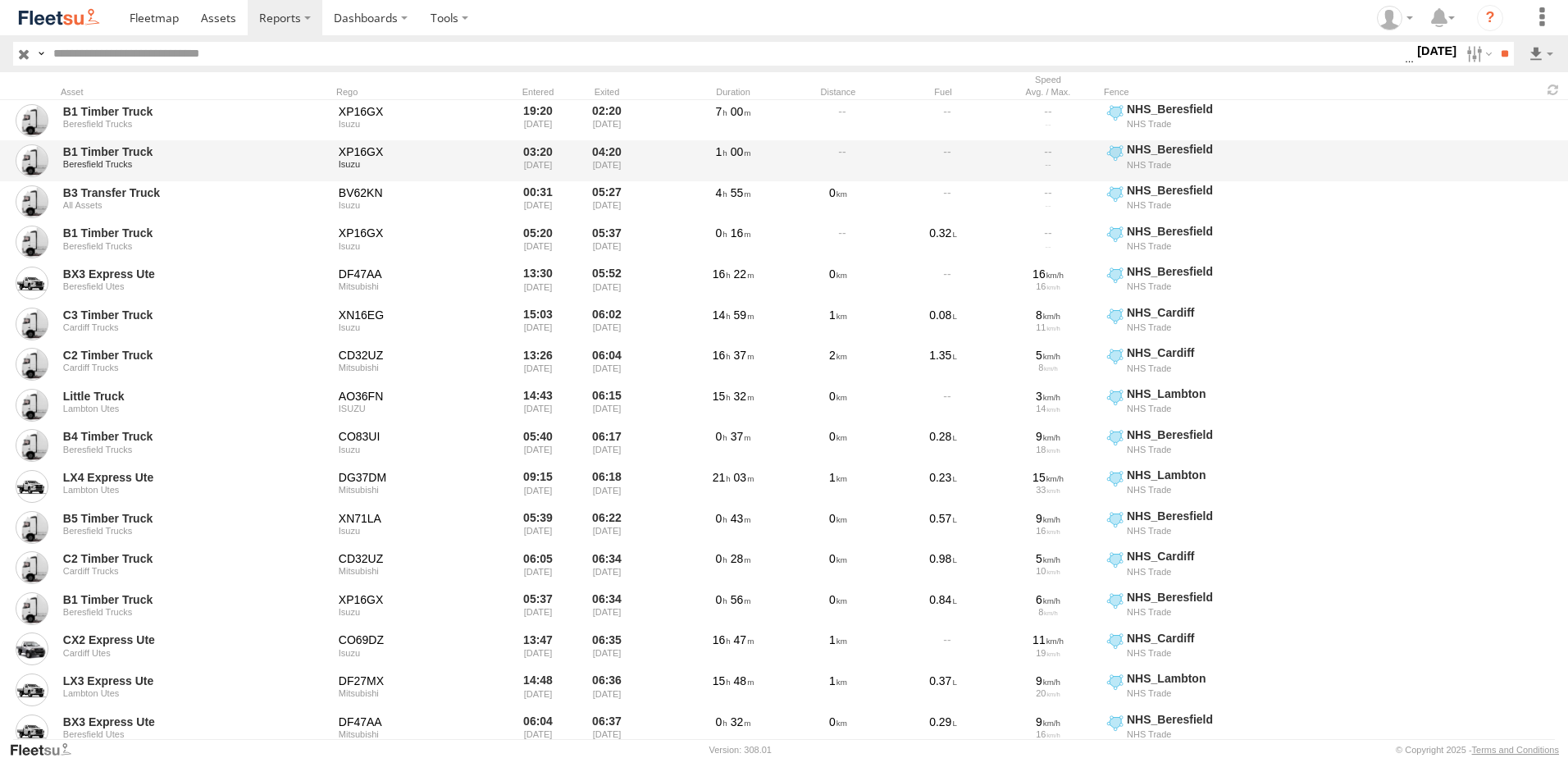
drag, startPoint x: 869, startPoint y: 106, endPoint x: 934, endPoint y: 145, distance: 75.8
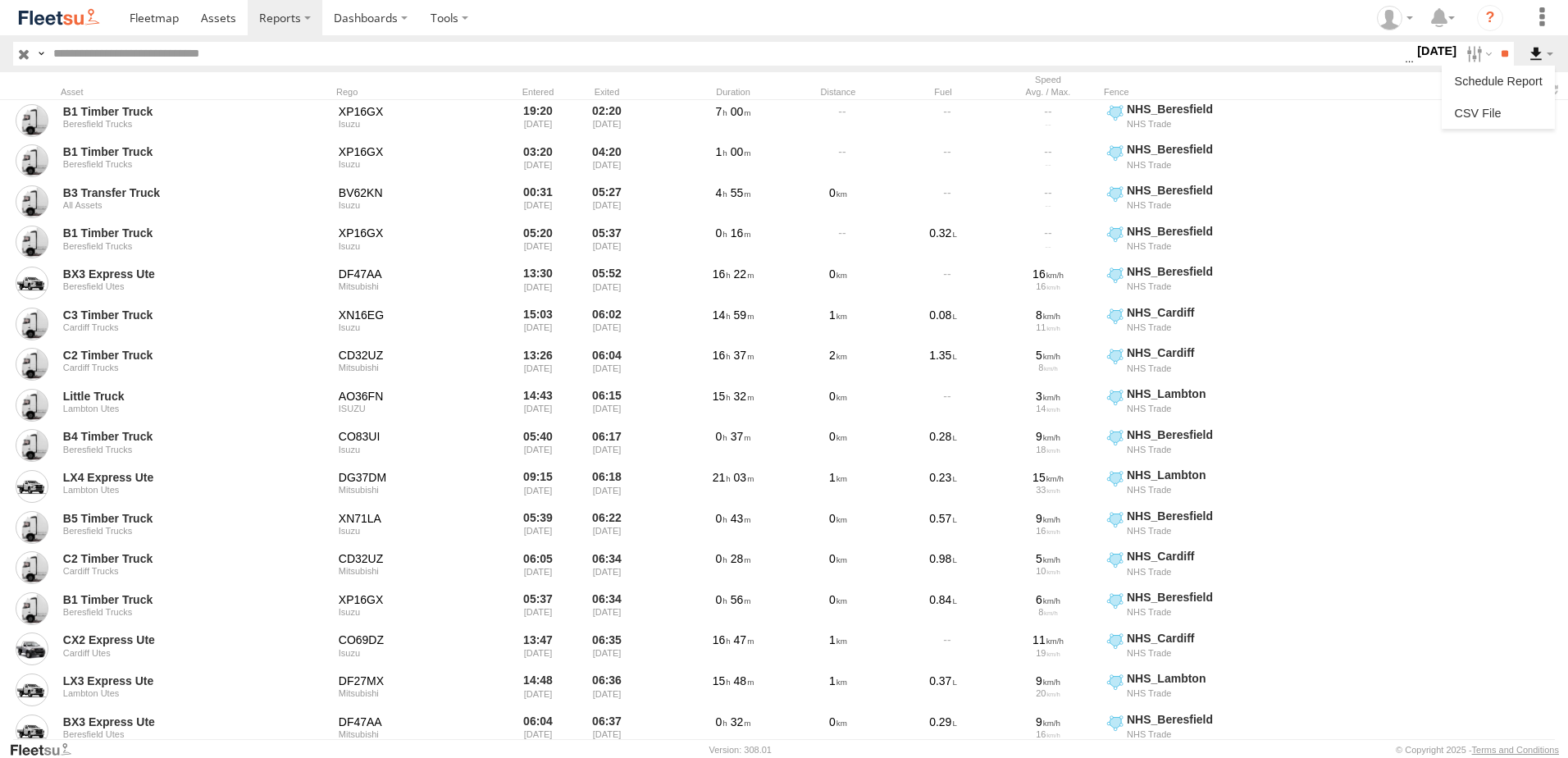
drag, startPoint x: 934, startPoint y: 145, endPoint x: 1530, endPoint y: 59, distance: 602.2
click at [1530, 59] on label at bounding box center [1541, 53] width 28 height 24
click at [1480, 108] on link at bounding box center [1498, 113] width 100 height 24
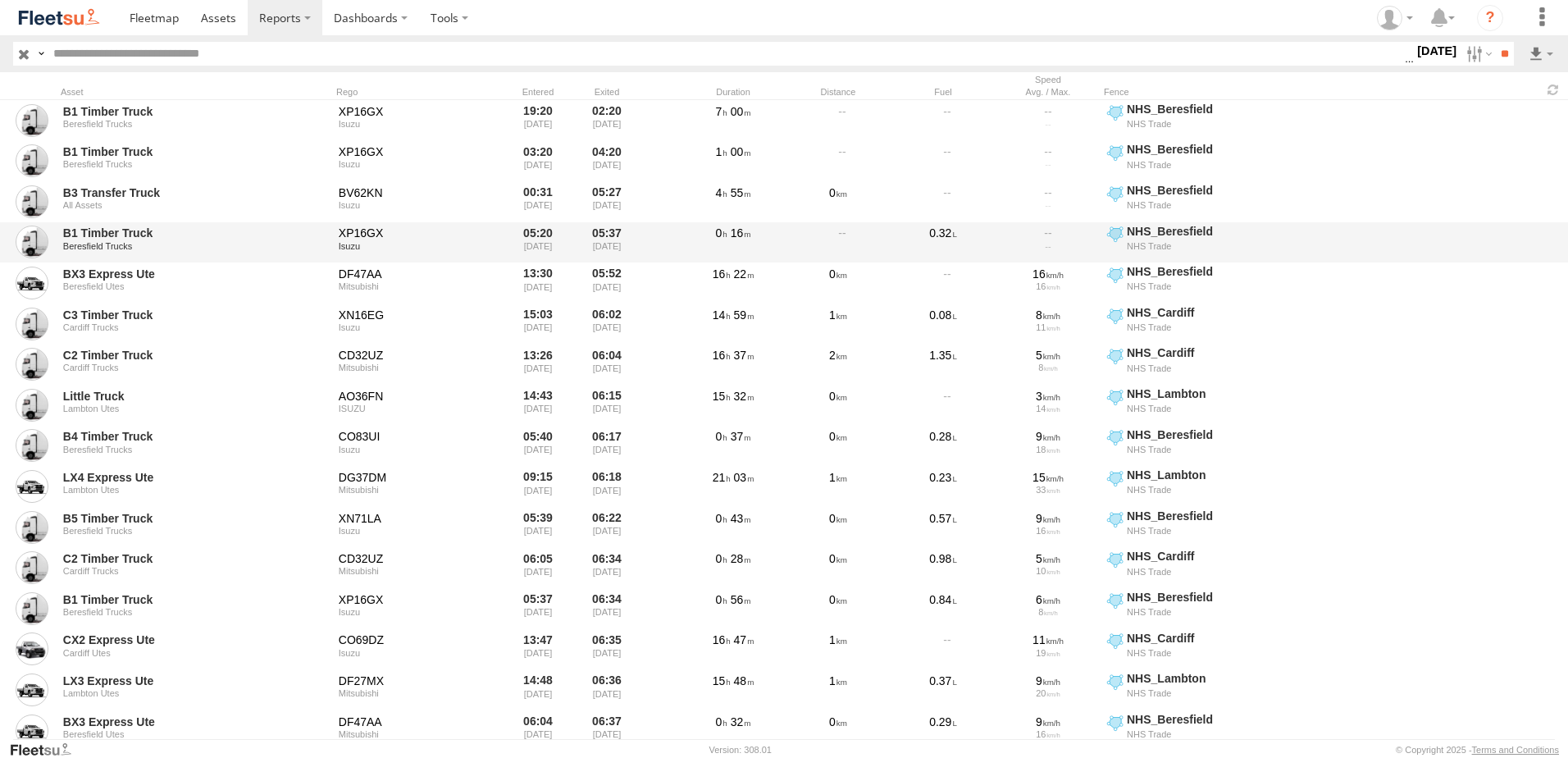
drag, startPoint x: 1492, startPoint y: 474, endPoint x: 1521, endPoint y: 256, distance: 219.9
click at [1491, 474] on div "LX4 Express Ute Lambton Utes DG37DM Mitsubishi 09:15 24/09/2025 06:18 25/09/202…" at bounding box center [784, 486] width 1568 height 41
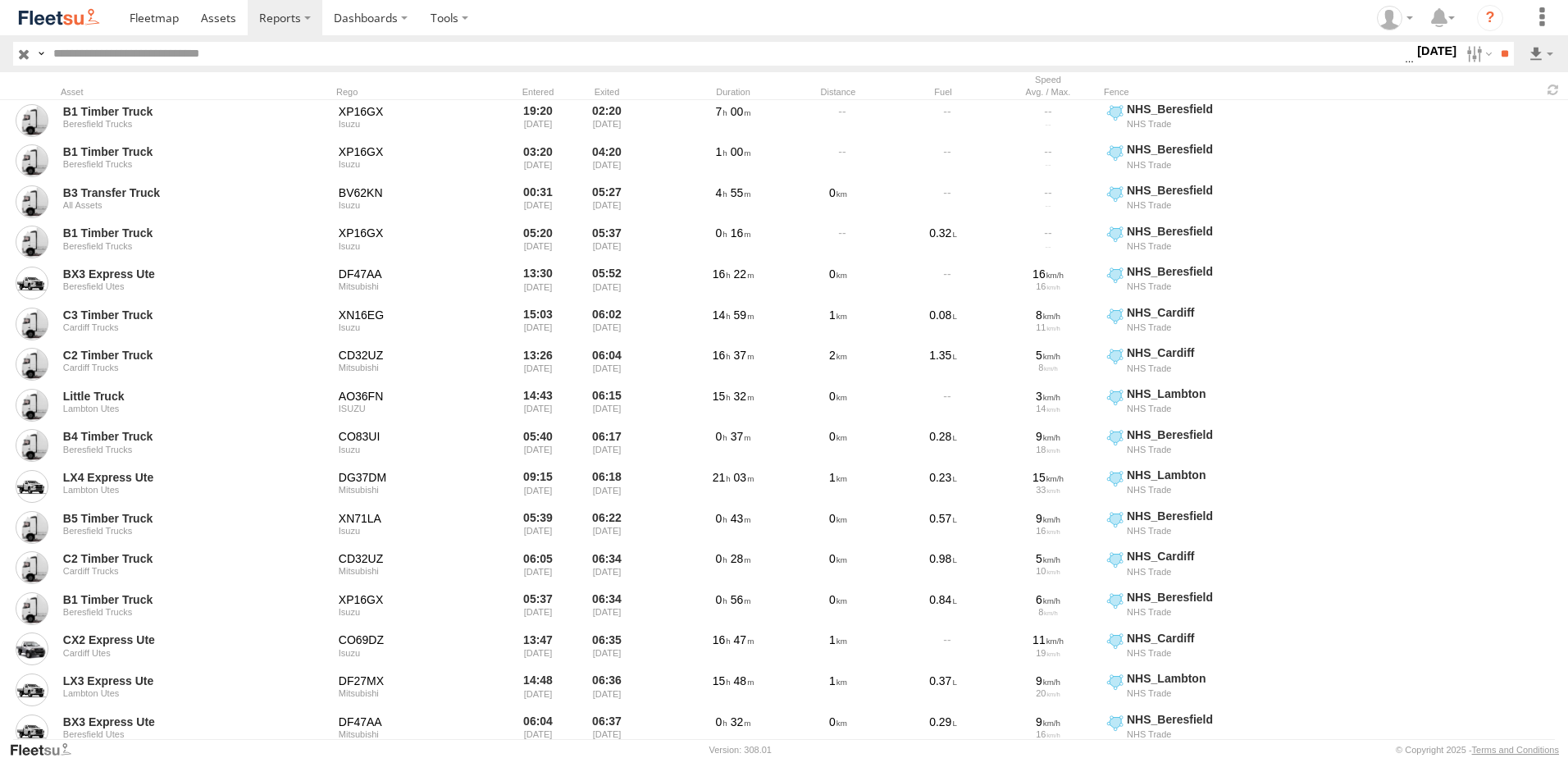
click at [1414, 47] on label "25 Sep 25" at bounding box center [1437, 51] width 46 height 18
click at [0, 0] on label at bounding box center [0, 0] width 0 height 0
click at [1500, 55] on input "**" at bounding box center [1505, 53] width 19 height 24
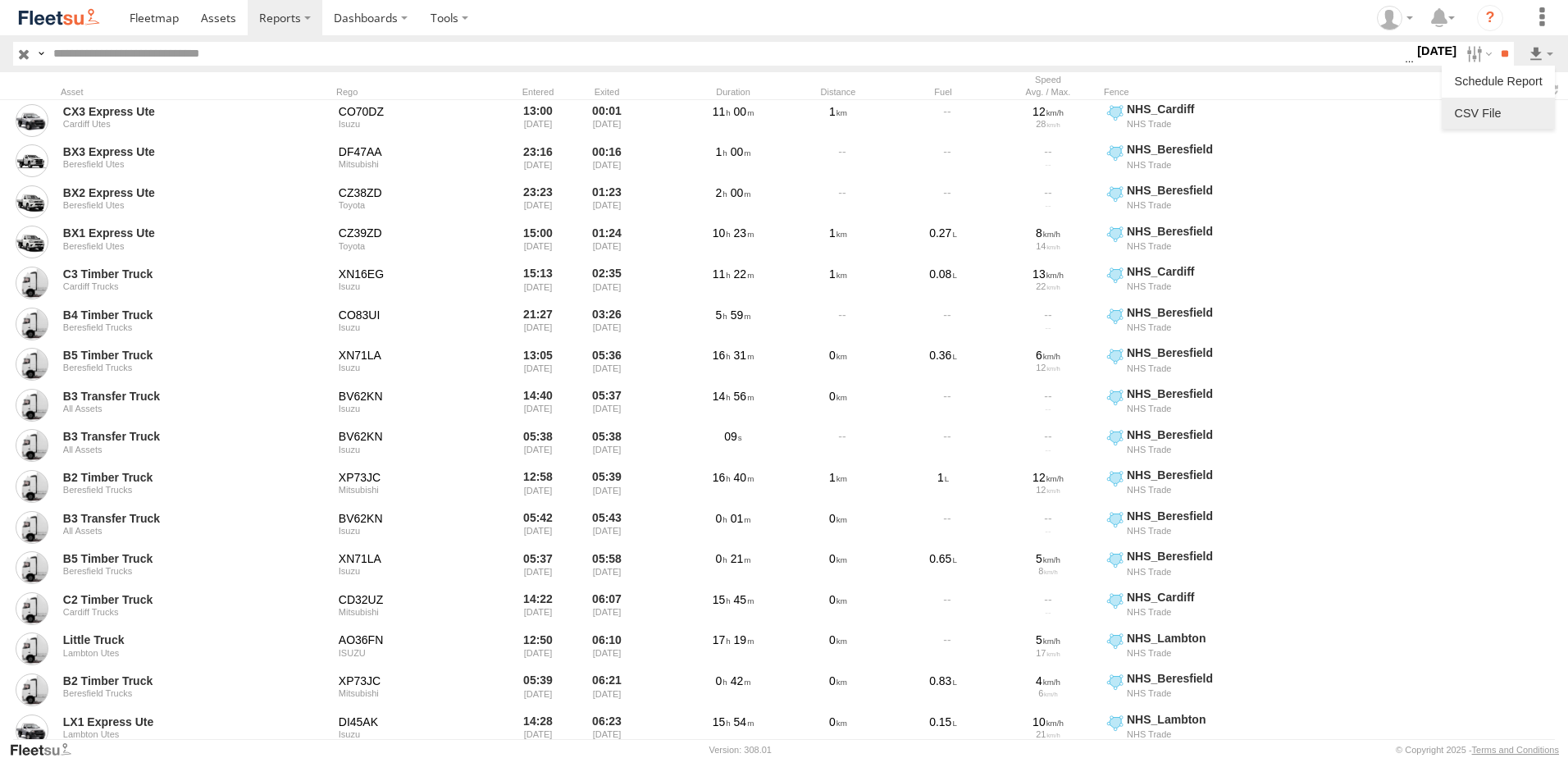
click at [1464, 113] on link at bounding box center [1498, 113] width 100 height 24
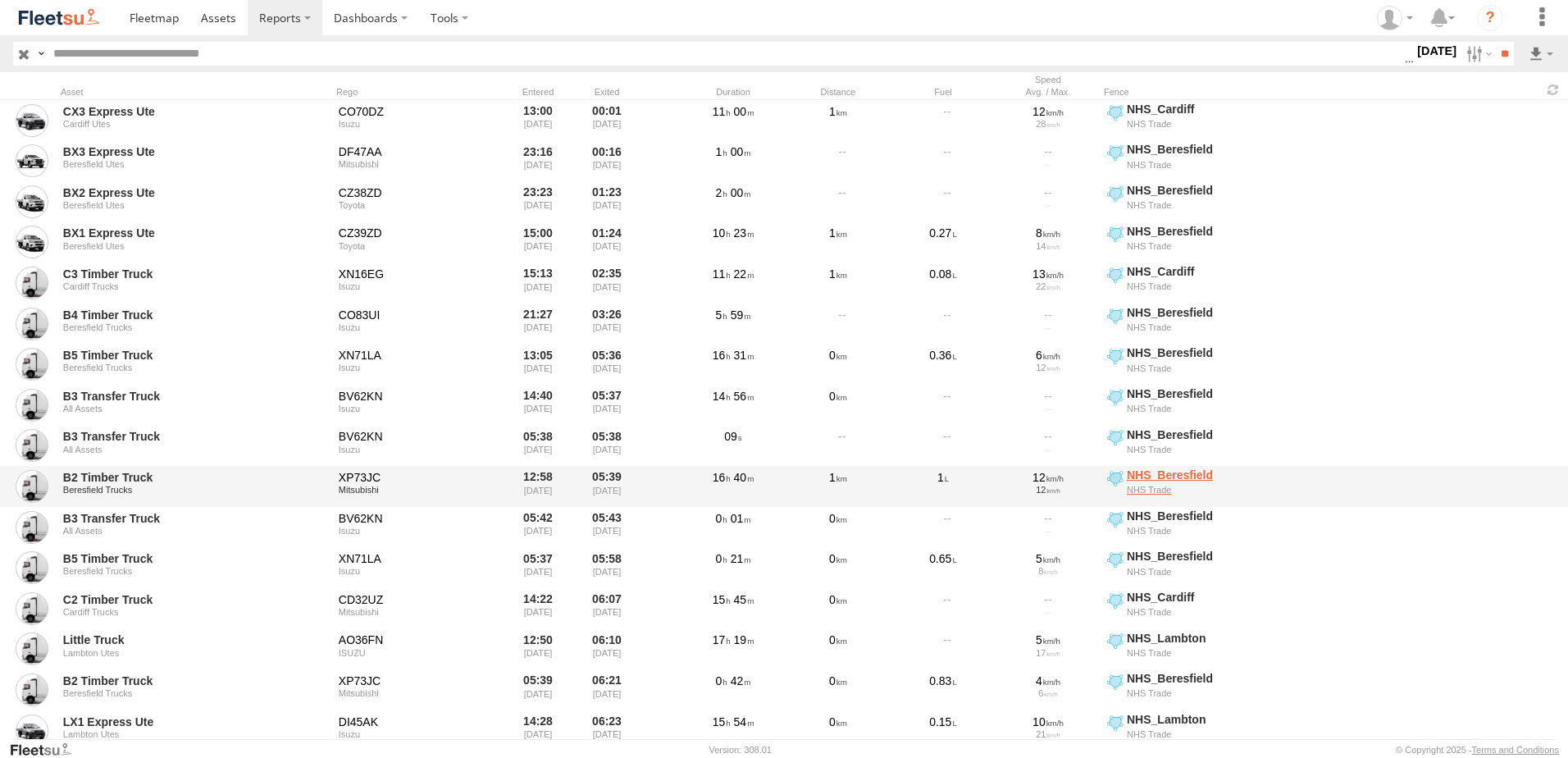
drag, startPoint x: 1311, startPoint y: 538, endPoint x: 1336, endPoint y: 469, distance: 73.4
click at [1312, 538] on link "NHS_Beresfield NHS Trade" at bounding box center [1247, 527] width 287 height 38
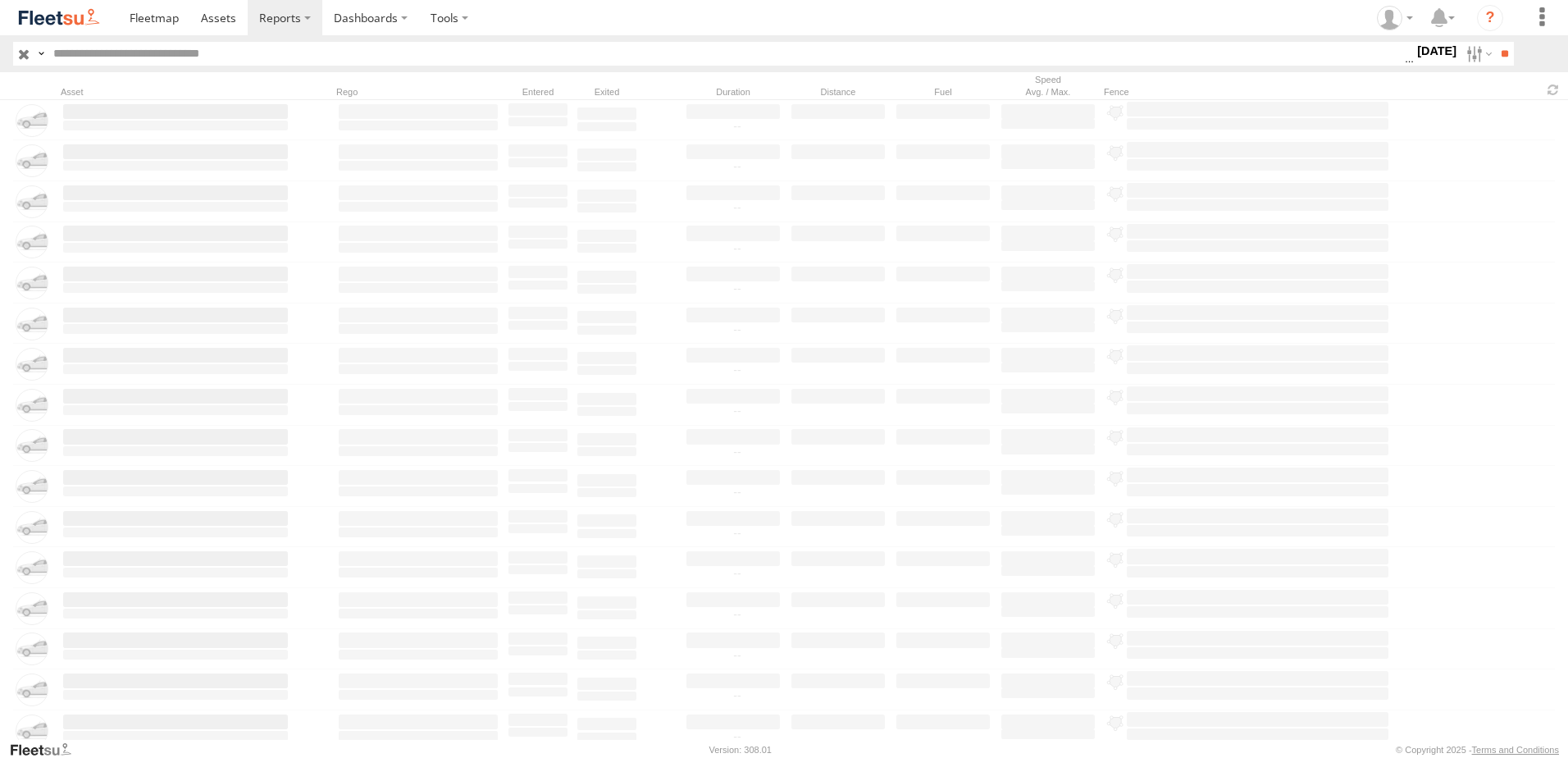
click at [1418, 53] on label "26 Sep 25" at bounding box center [1437, 51] width 46 height 18
click at [0, 0] on label at bounding box center [0, 0] width 0 height 0
click at [1498, 52] on input "**" at bounding box center [1505, 53] width 19 height 24
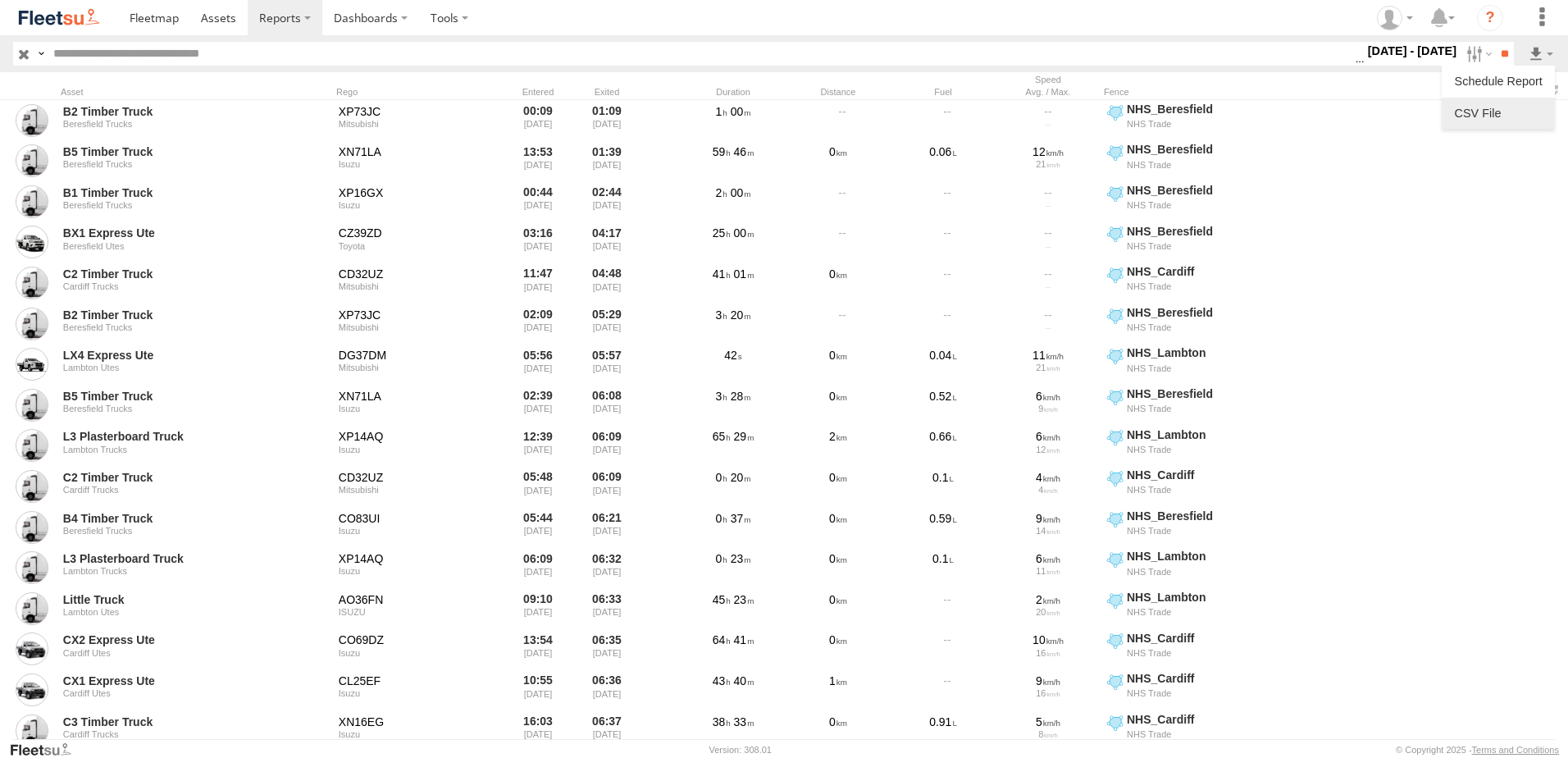
click at [1472, 116] on link at bounding box center [1498, 113] width 100 height 24
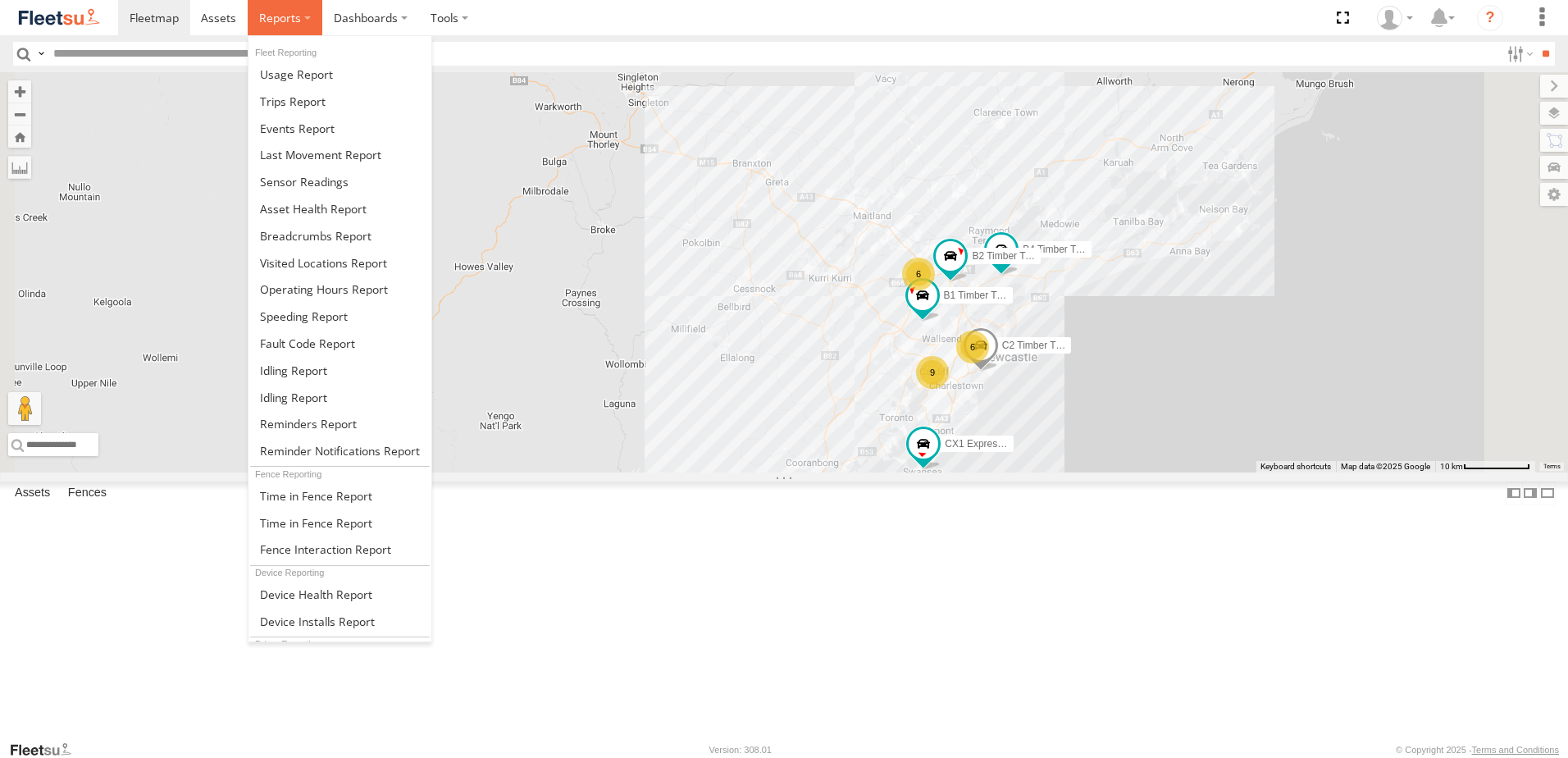
click at [285, 10] on span at bounding box center [280, 17] width 42 height 16
click at [312, 232] on span at bounding box center [316, 236] width 112 height 16
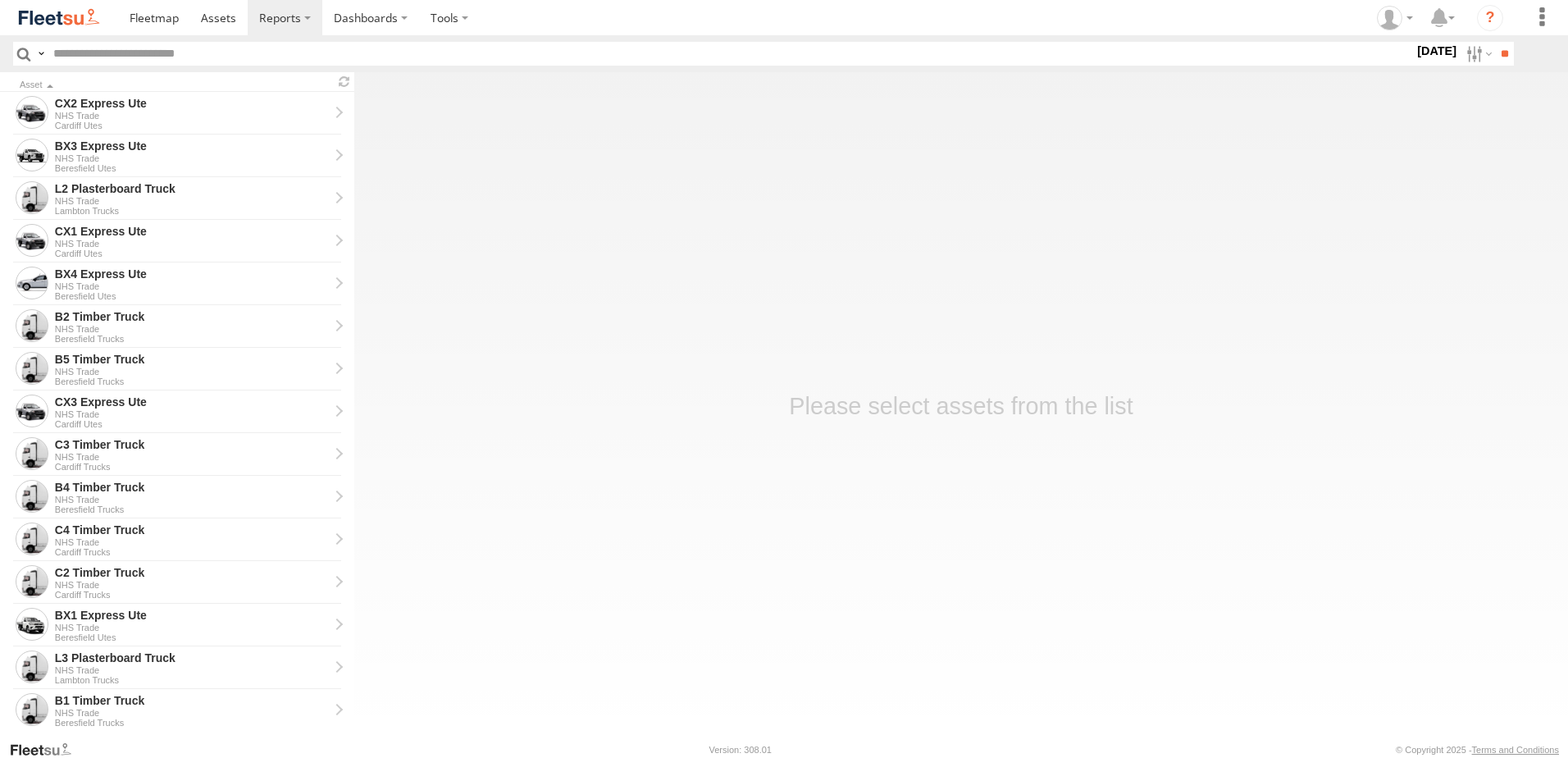
click at [1414, 50] on label "[DATE]" at bounding box center [1437, 51] width 46 height 18
click at [0, 0] on label at bounding box center [0, 0] width 0 height 0
drag, startPoint x: 1132, startPoint y: 453, endPoint x: 1131, endPoint y: 469, distance: 16.0
click at [0, 0] on span "NHS_Beresfield" at bounding box center [0, 0] width 0 height 0
click at [0, 0] on span "NHS_Cardiff" at bounding box center [0, 0] width 0 height 0
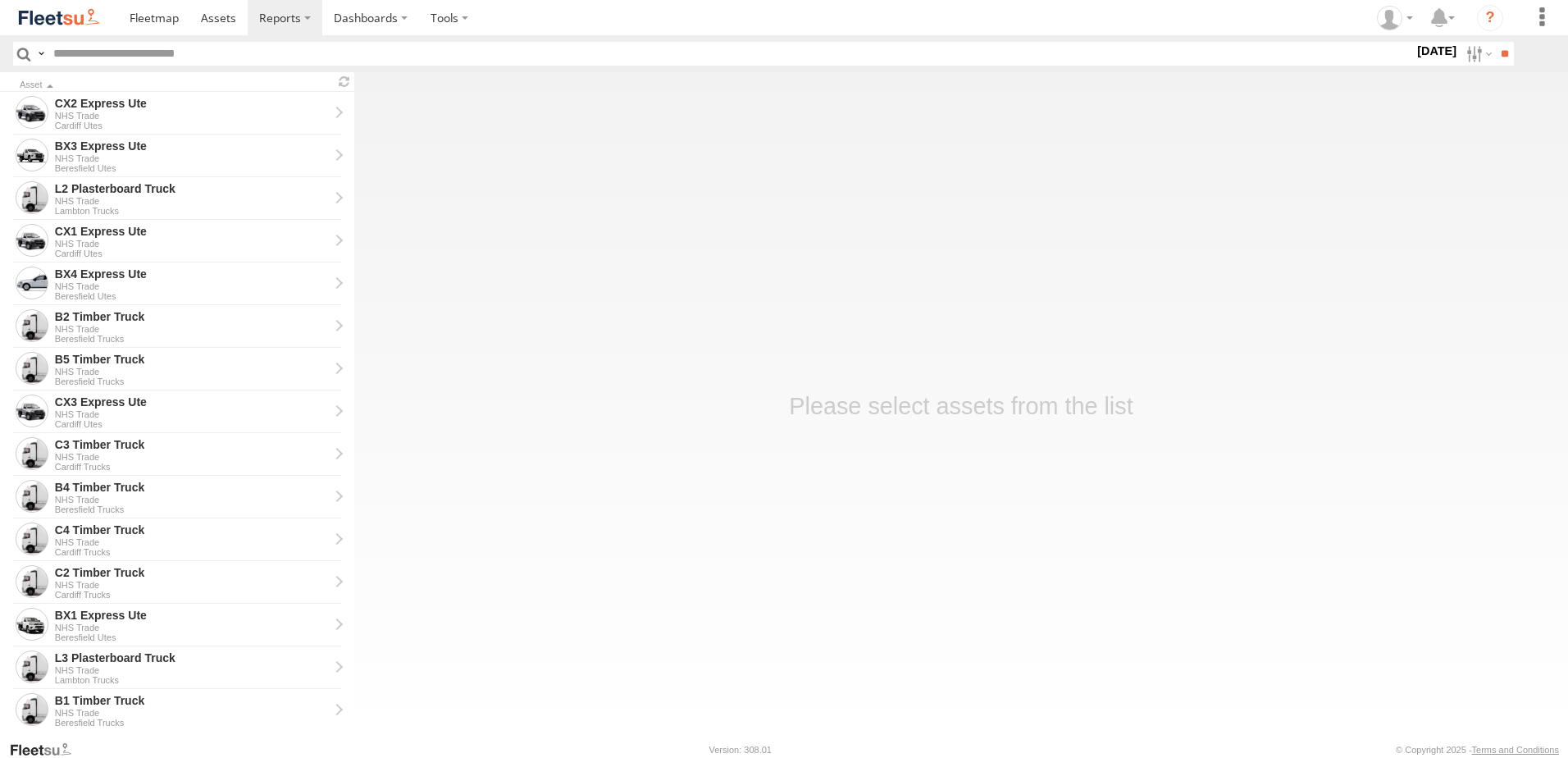
click at [0, 0] on span "NHS_Lambton" at bounding box center [0, 0] width 0 height 0
click at [1500, 58] on input "**" at bounding box center [1505, 53] width 19 height 24
